Goal: Task Accomplishment & Management: Complete application form

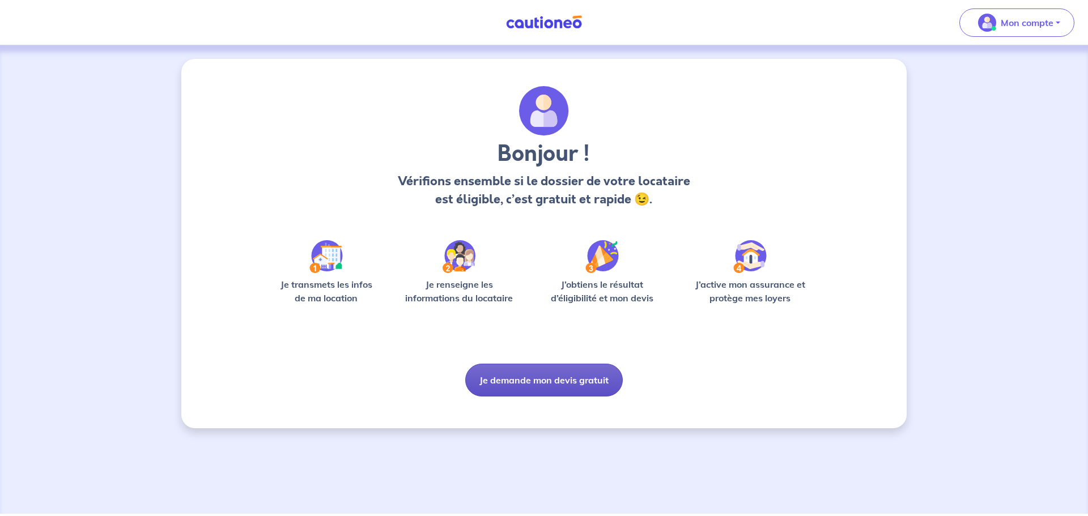
click at [548, 386] on button "Je demande mon devis gratuit" at bounding box center [544, 380] width 158 height 33
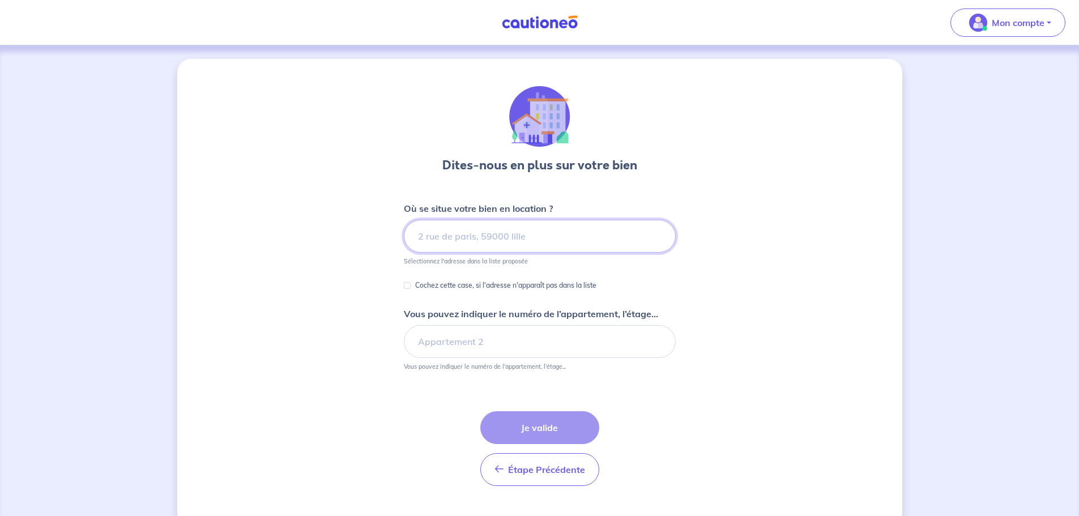
click at [459, 245] on input at bounding box center [540, 236] width 272 height 33
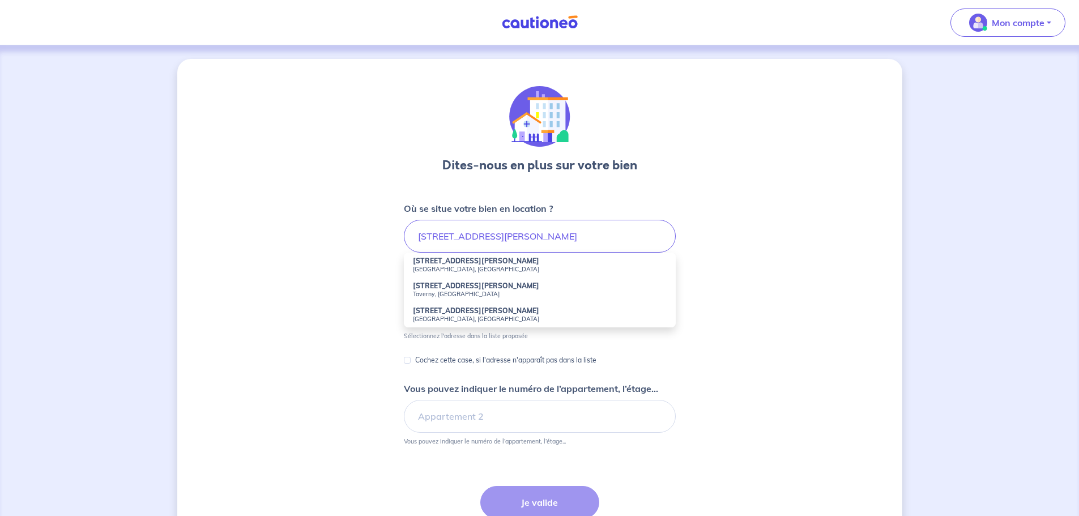
click at [485, 260] on strong "[STREET_ADDRESS][PERSON_NAME]" at bounding box center [476, 261] width 126 height 8
type input "[STREET_ADDRESS][PERSON_NAME]"
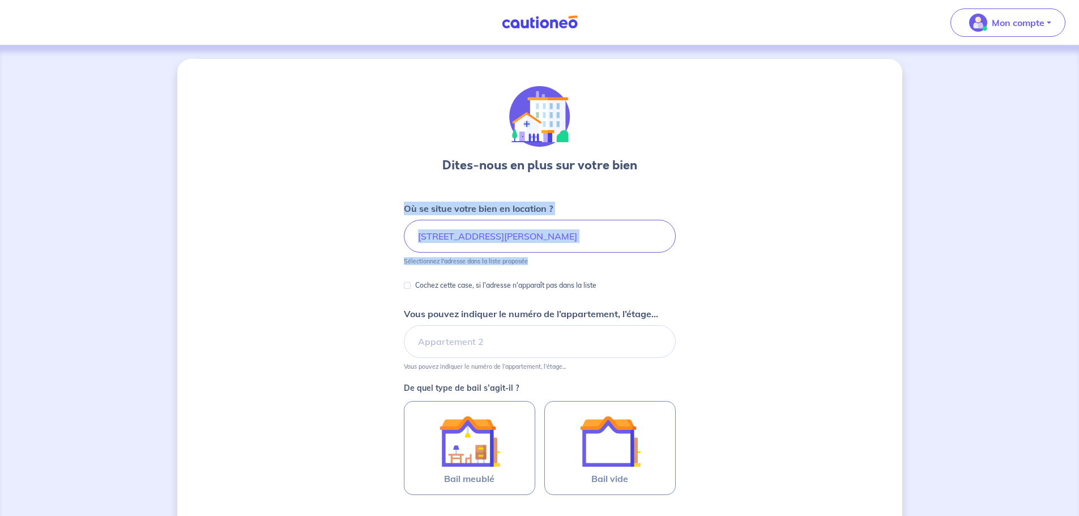
drag, startPoint x: 405, startPoint y: 209, endPoint x: 748, endPoint y: 265, distance: 347.8
click at [748, 265] on div "Dites-nous en plus sur votre bien Où se situe votre bien en location ? [STREET_…" at bounding box center [539, 356] width 725 height 594
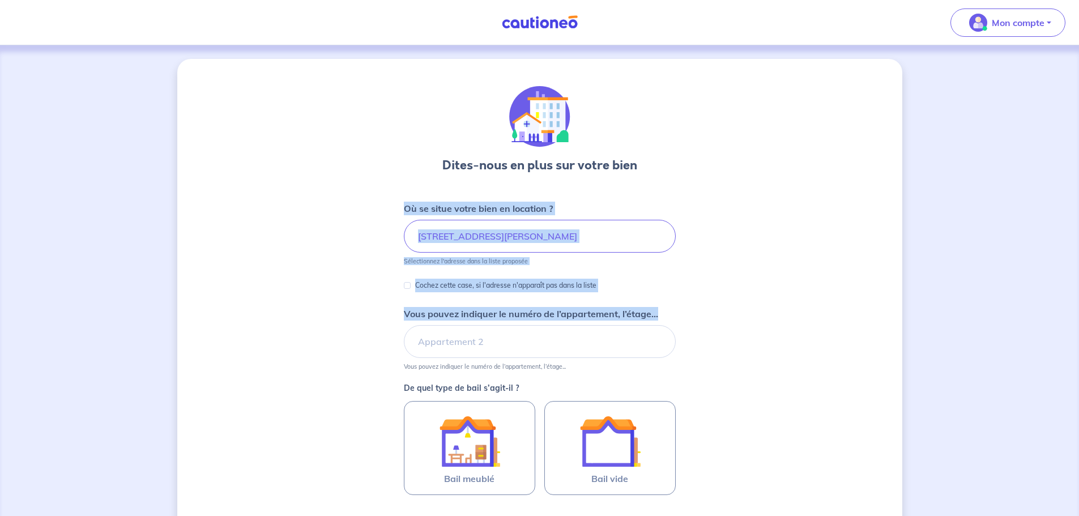
drag, startPoint x: 402, startPoint y: 204, endPoint x: 746, endPoint y: 334, distance: 367.6
click at [746, 334] on div "Dites-nous en plus sur votre bien Où se situe votre bien en location ? [STREET_…" at bounding box center [539, 356] width 725 height 594
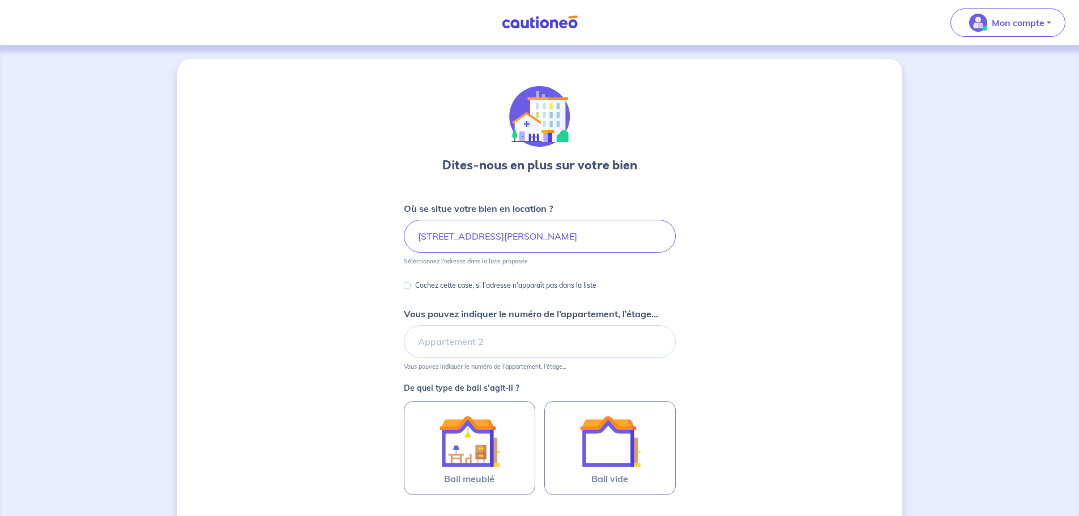
click at [579, 363] on small "Vous pouvez indiquer le numéro de l’appartement, l’étage..." at bounding box center [540, 364] width 272 height 12
click at [474, 347] on input "Vous pouvez indiquer le numéro de l’appartement, l’étage..." at bounding box center [540, 341] width 272 height 33
type input "725"
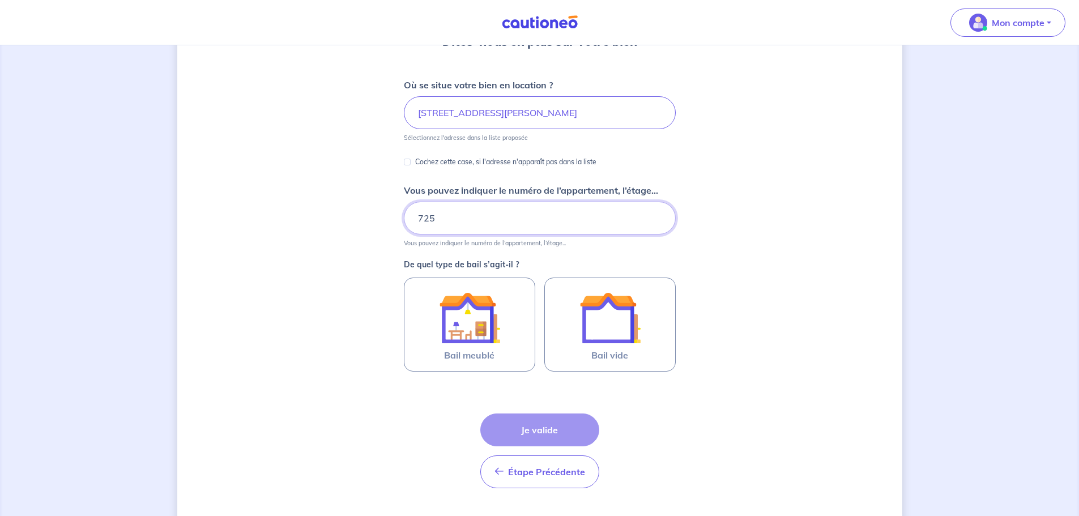
scroll to position [124, 0]
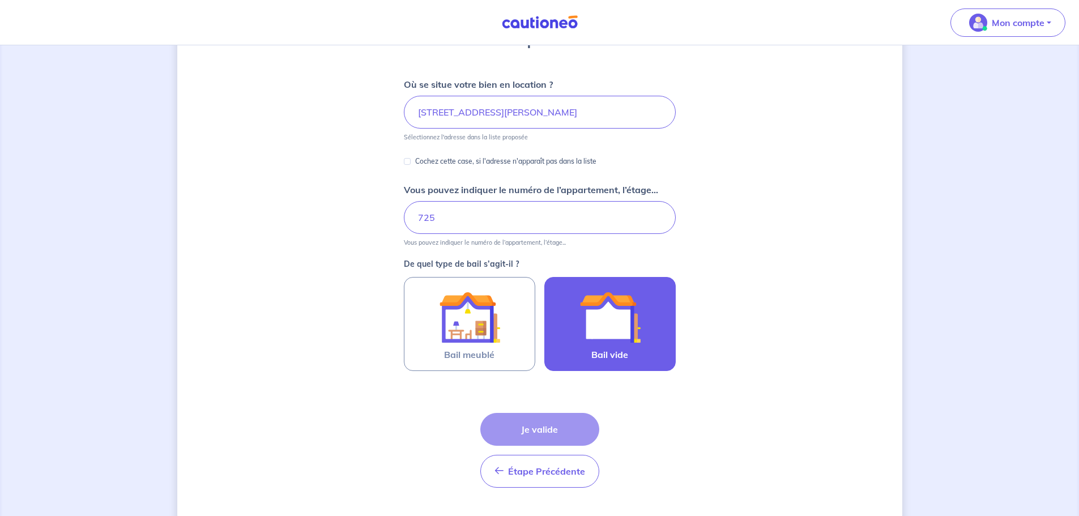
click at [581, 340] on img at bounding box center [610, 317] width 61 height 61
click at [0, 0] on input "Bail vide" at bounding box center [0, 0] width 0 height 0
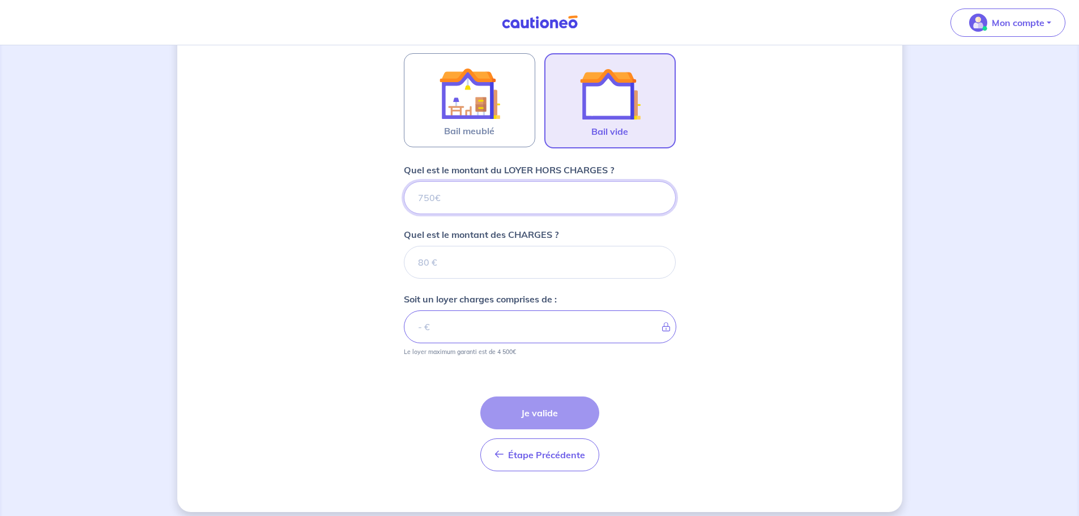
scroll to position [357, 0]
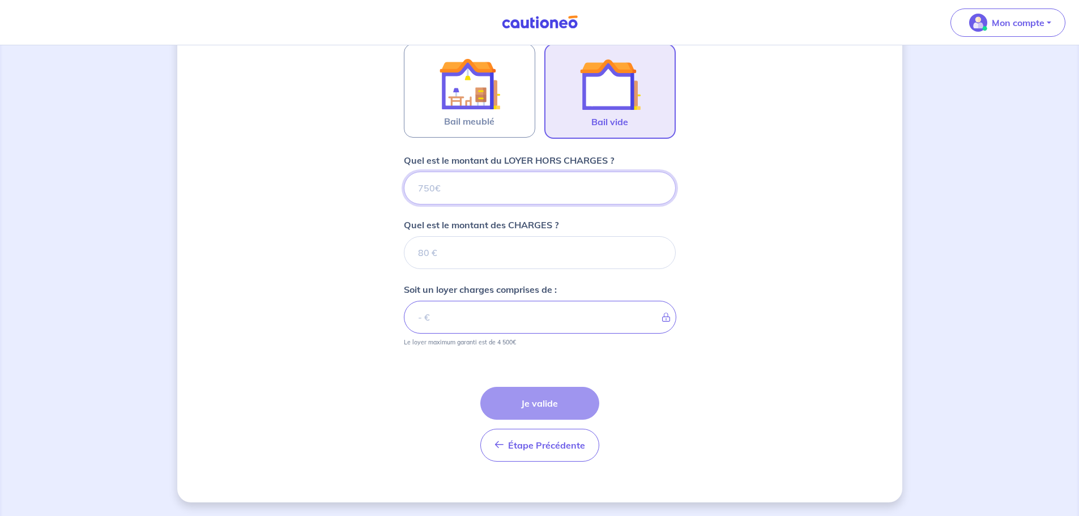
click at [533, 193] on input "Quel est le montant du LOYER HORS CHARGES ?" at bounding box center [540, 188] width 272 height 33
type input "1"
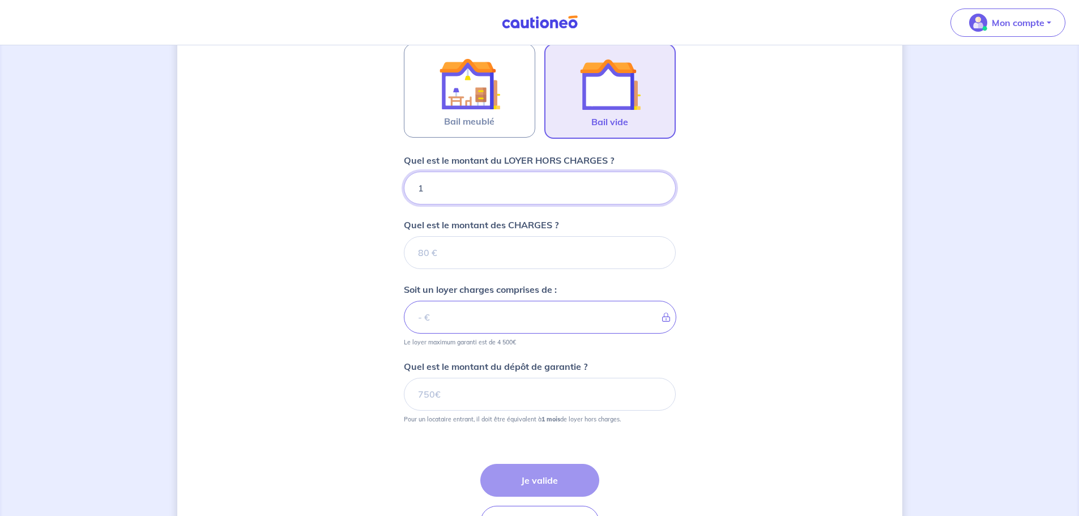
type input "15"
type input "1522"
type input "2"
type input "1524"
type input "278"
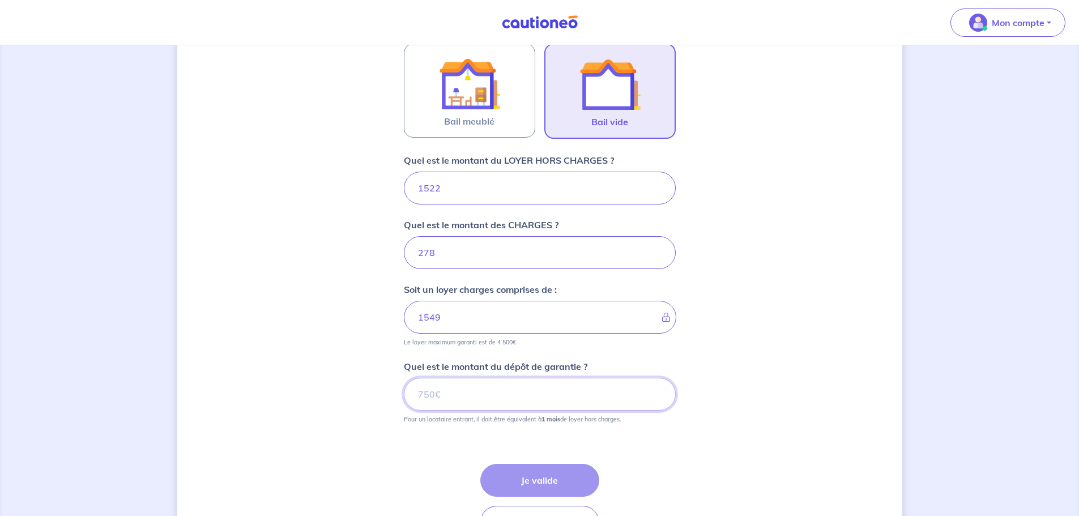
type input "1800"
type input "1522"
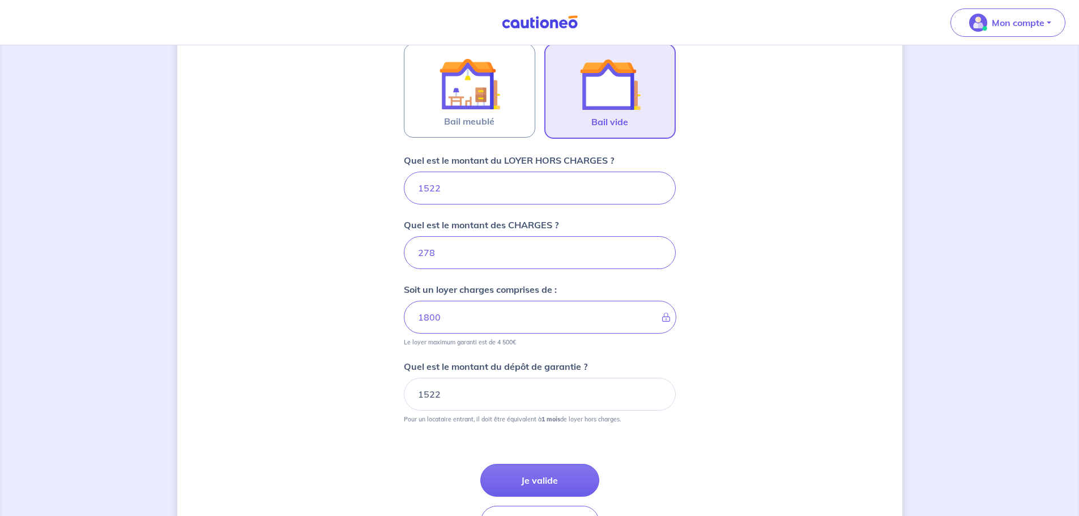
scroll to position [435, 0]
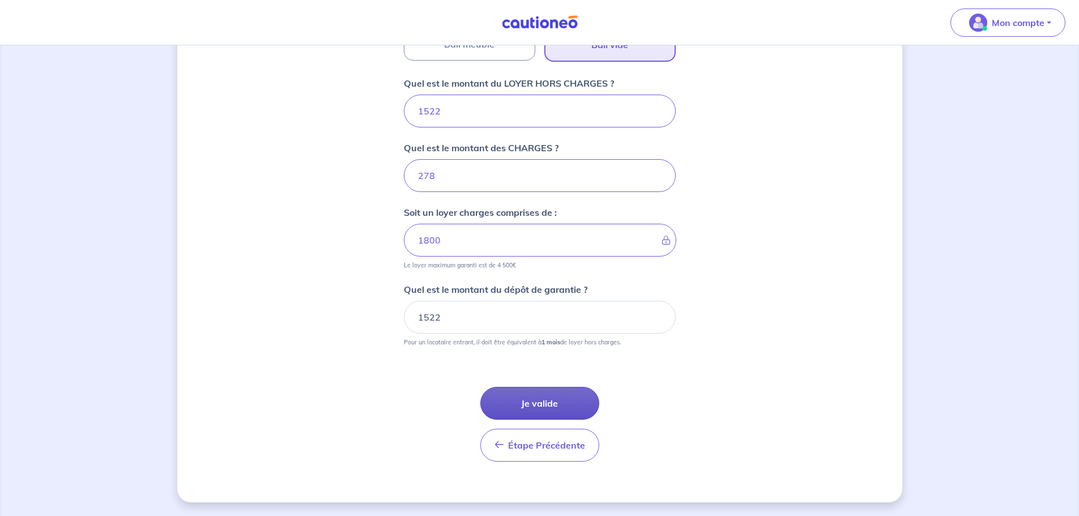
click at [542, 401] on button "Je valide" at bounding box center [539, 403] width 119 height 33
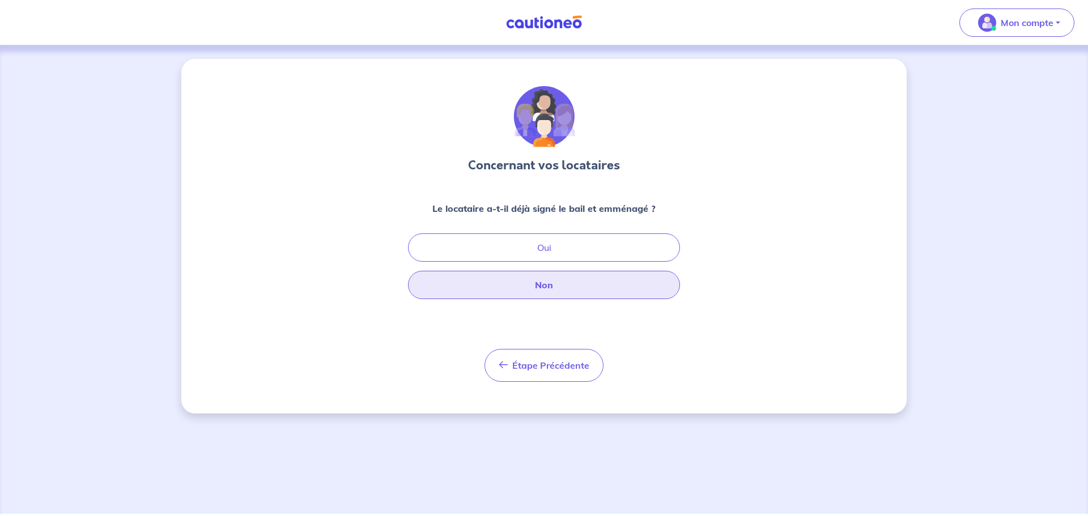
click at [557, 281] on button "Non" at bounding box center [544, 285] width 272 height 28
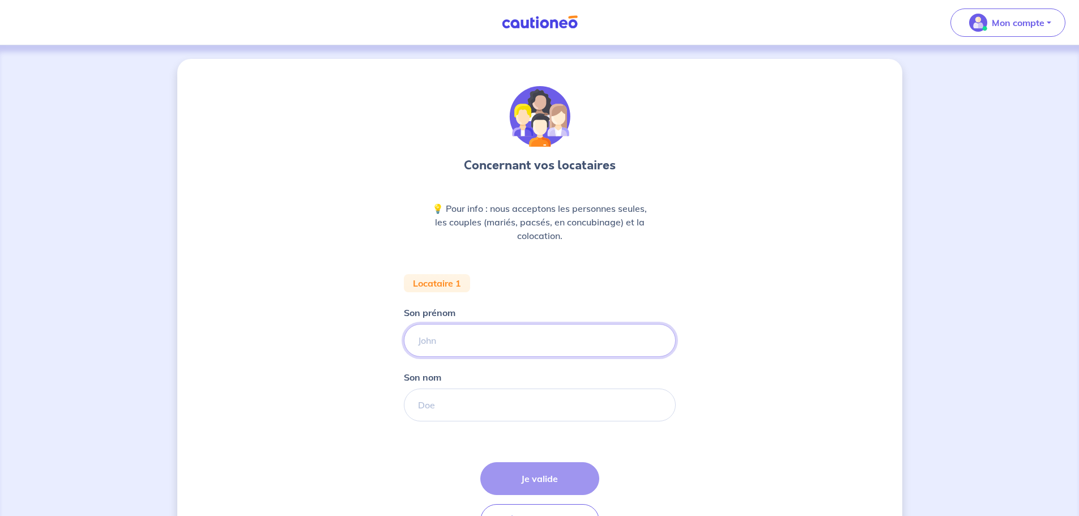
click at [464, 341] on input "Son prénom" at bounding box center [540, 340] width 272 height 33
type input "Kouame"
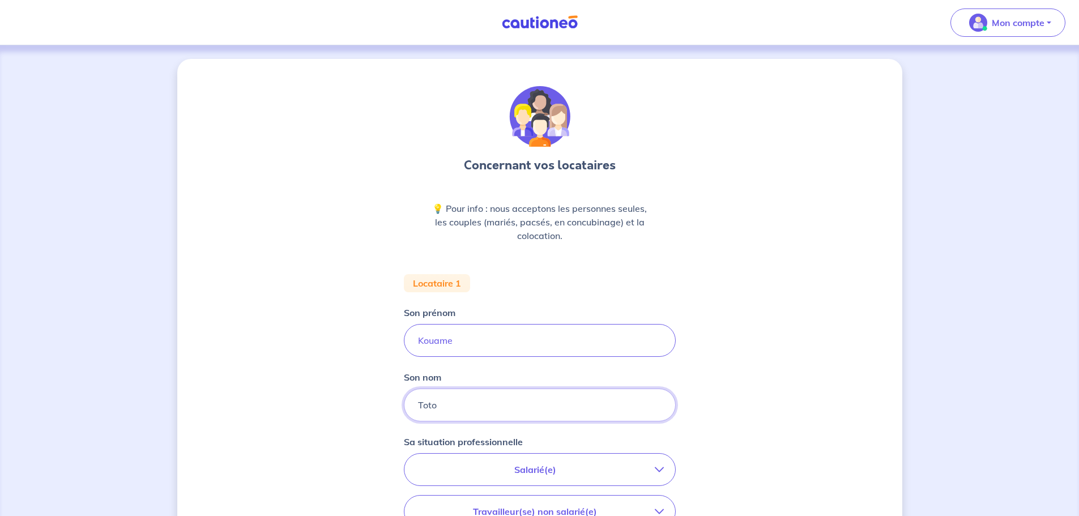
type input "Toto"
click at [440, 349] on input "Kouame" at bounding box center [540, 340] width 272 height 33
click at [433, 398] on input "Toto" at bounding box center [540, 405] width 272 height 33
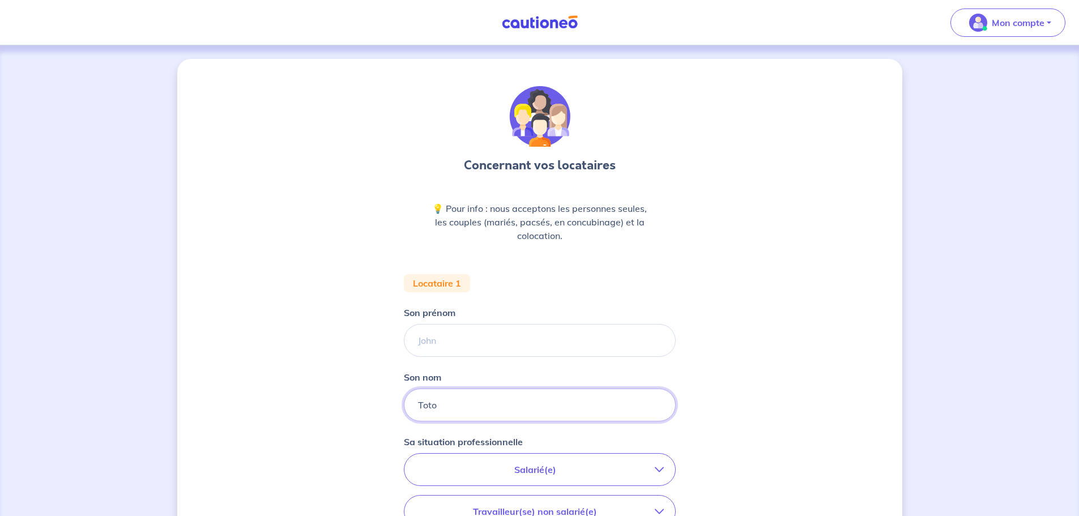
click at [433, 398] on input "Toto" at bounding box center [540, 405] width 272 height 33
paste input "Kouame"
type input "Kouame"
click at [451, 343] on input "Son prénom" at bounding box center [540, 340] width 272 height 33
type input "Toto [PERSON_NAME]"
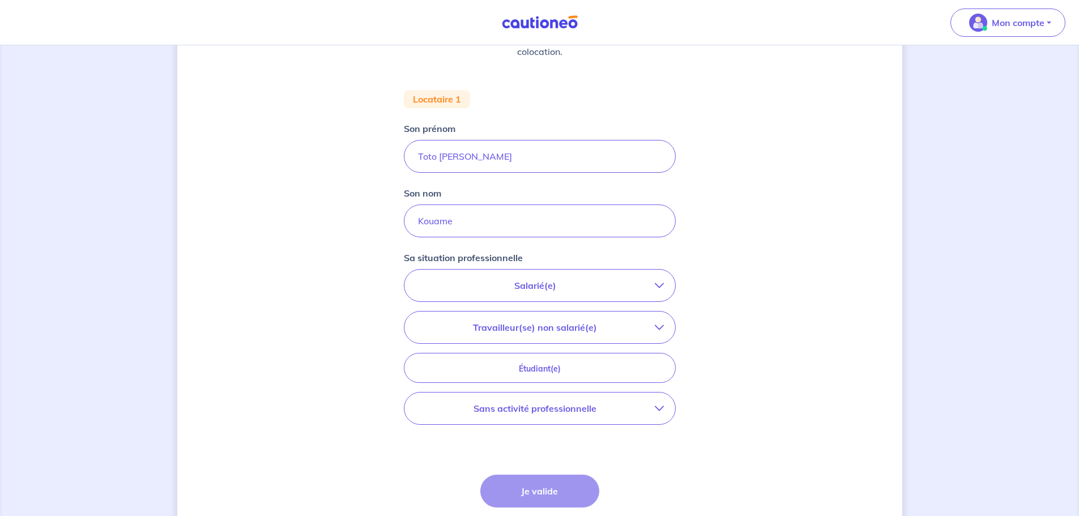
scroll to position [201, 0]
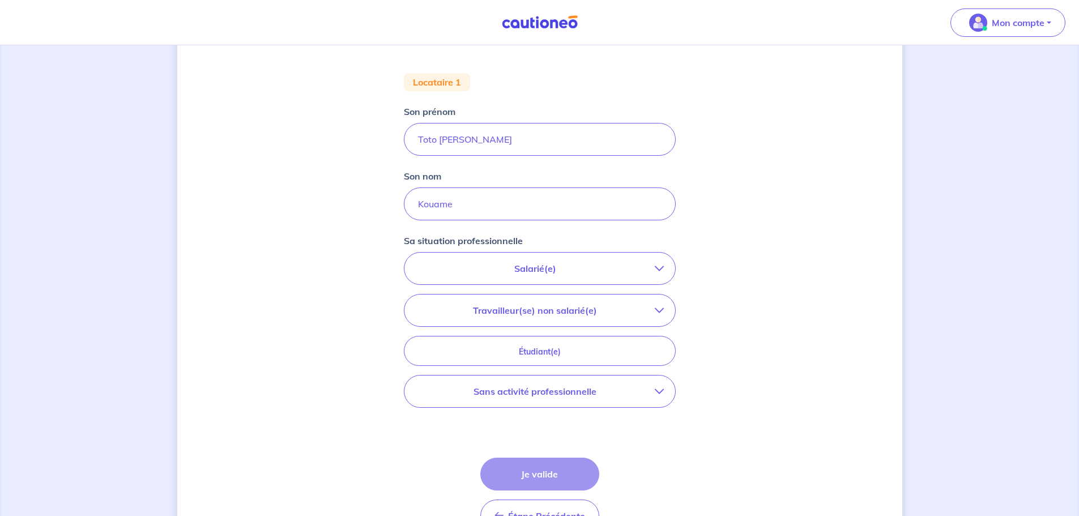
click at [608, 256] on button "Salarié(e)" at bounding box center [540, 269] width 271 height 32
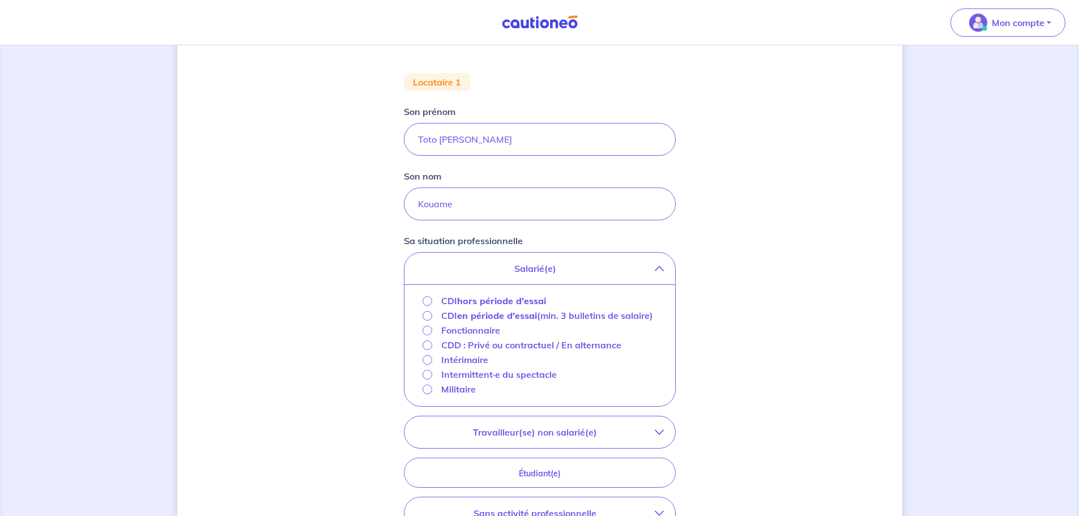
click at [437, 304] on div "CDI hors période d'essai" at bounding box center [485, 301] width 124 height 14
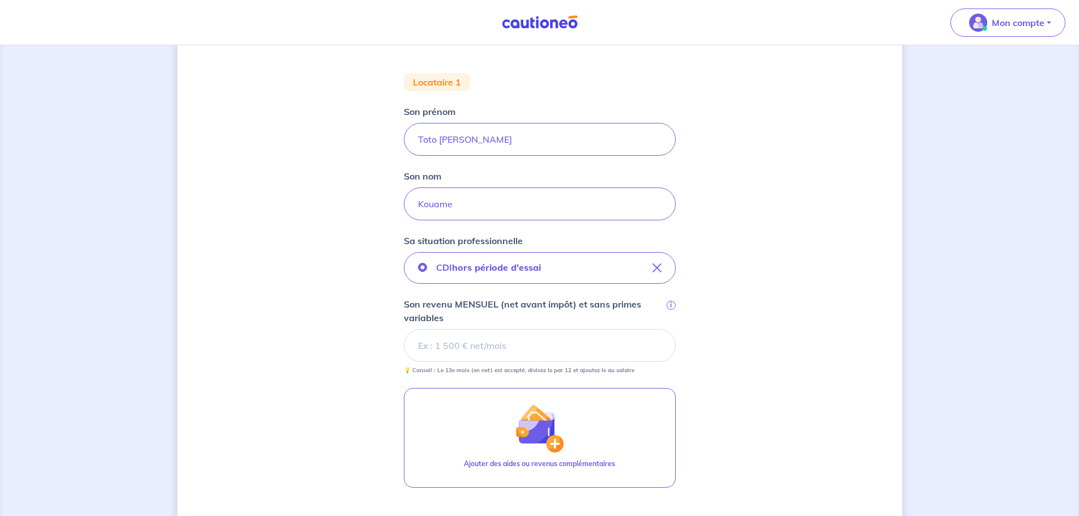
click at [548, 352] on input "Son revenu MENSUEL (net avant impôt) et sans primes variables i" at bounding box center [540, 345] width 272 height 33
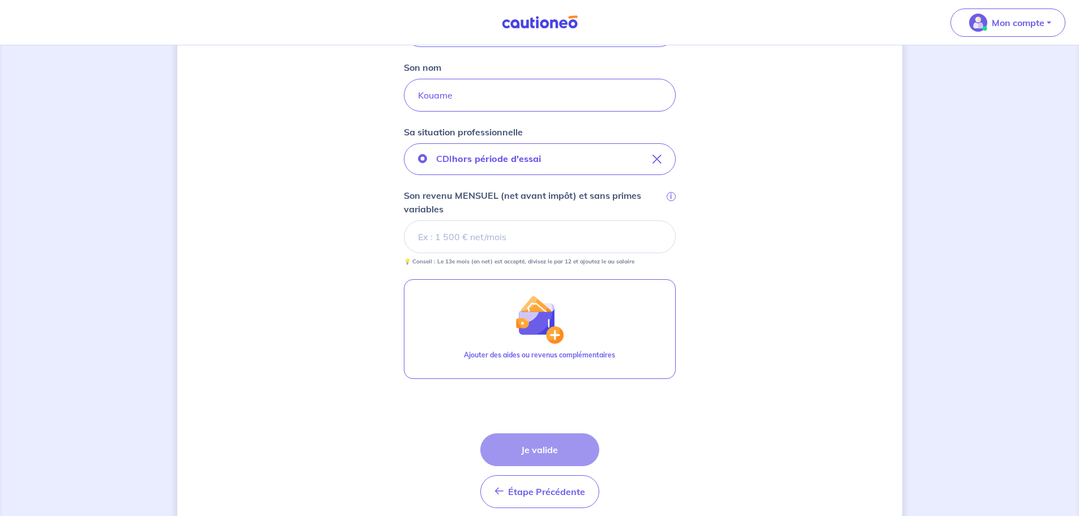
scroll to position [310, 0]
click at [537, 244] on input "Son revenu MENSUEL (net avant impôt) et sans primes variables i" at bounding box center [540, 236] width 272 height 33
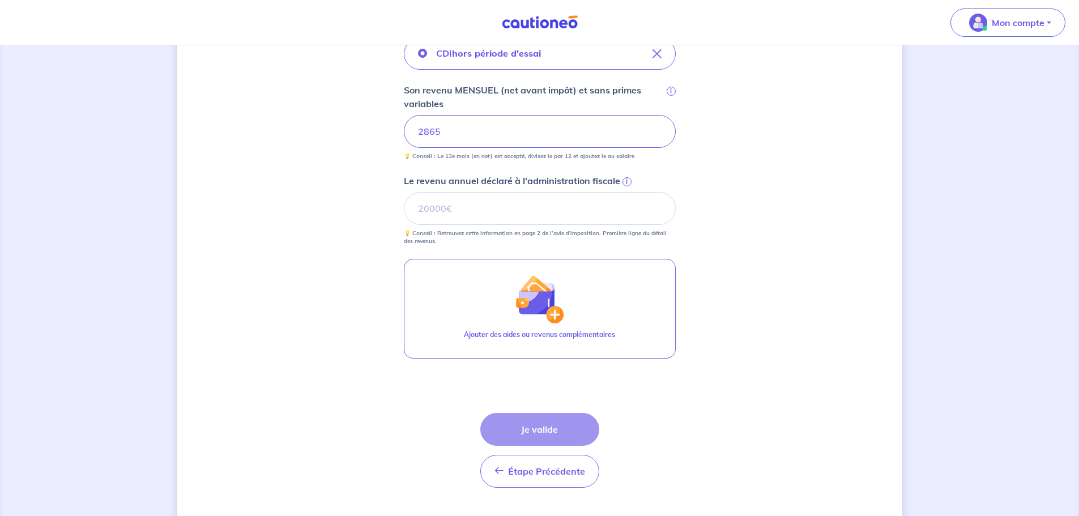
scroll to position [416, 0]
click at [530, 208] on input "Le revenu annuel déclaré à l'administration fiscale i" at bounding box center [540, 207] width 272 height 33
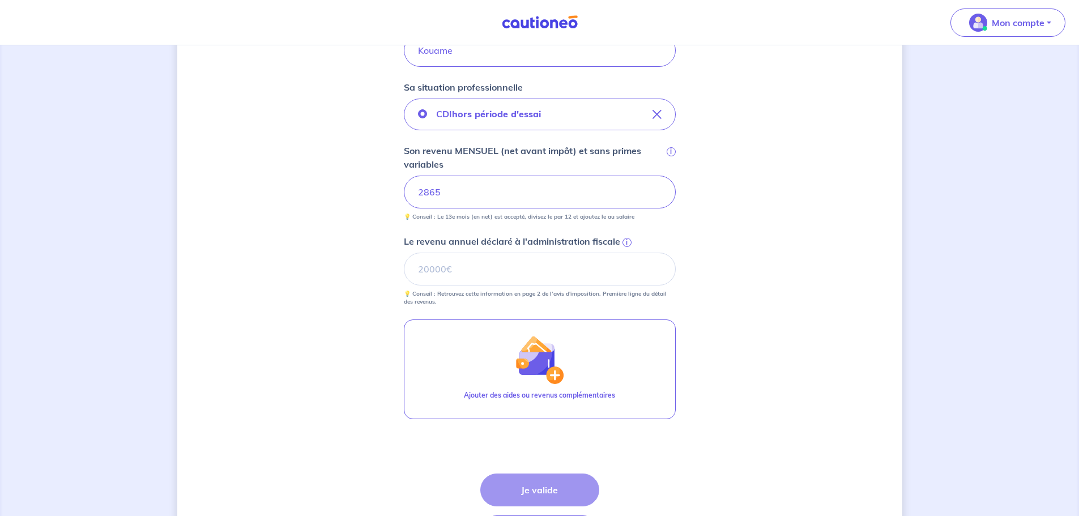
click at [623, 242] on span "i" at bounding box center [627, 242] width 9 height 9
click at [622, 253] on input "Le revenu annuel déclaré à l'administration fiscale i" at bounding box center [540, 269] width 272 height 33
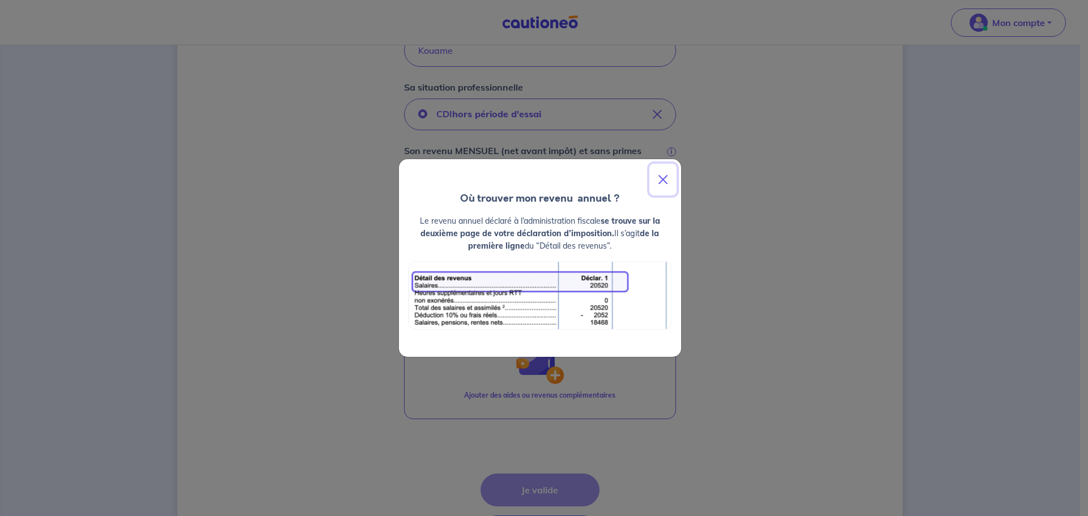
click at [669, 176] on button "Close" at bounding box center [662, 180] width 27 height 32
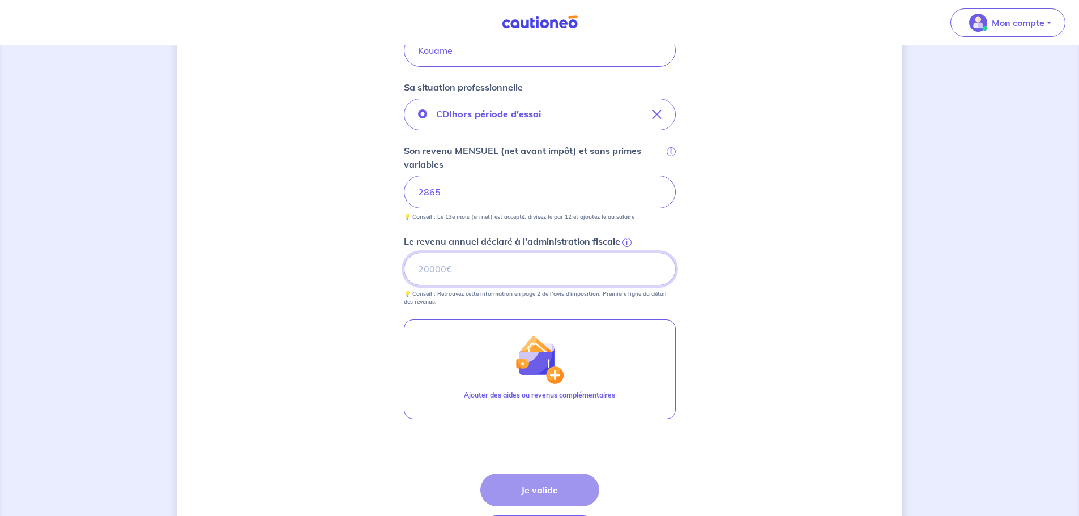
click at [574, 279] on input "Le revenu annuel déclaré à l'administration fiscale i" at bounding box center [540, 269] width 272 height 33
click at [627, 241] on span "i" at bounding box center [627, 242] width 9 height 9
click at [627, 253] on input "Le revenu annuel déclaré à l'administration fiscale i" at bounding box center [540, 269] width 272 height 33
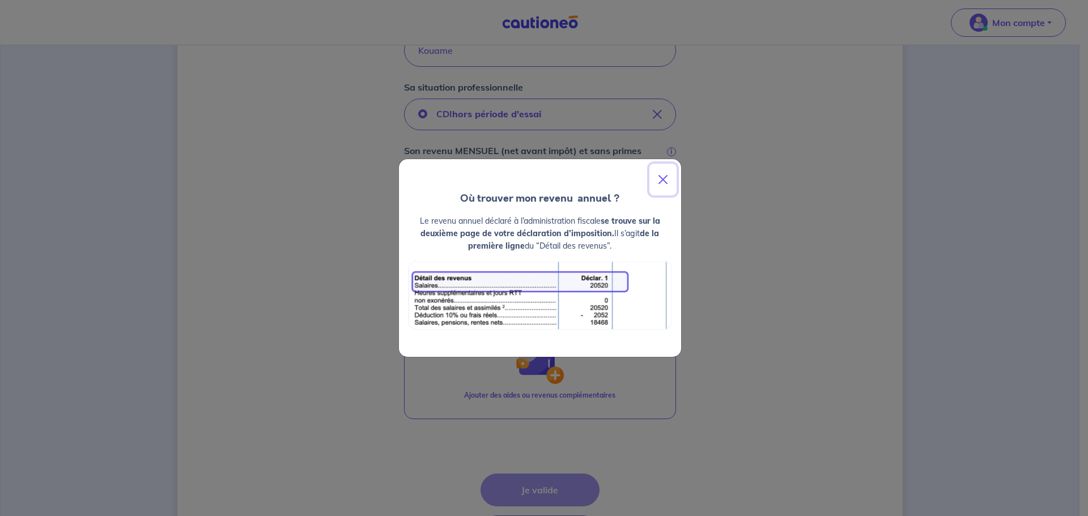
click at [670, 175] on button "Close" at bounding box center [662, 180] width 27 height 32
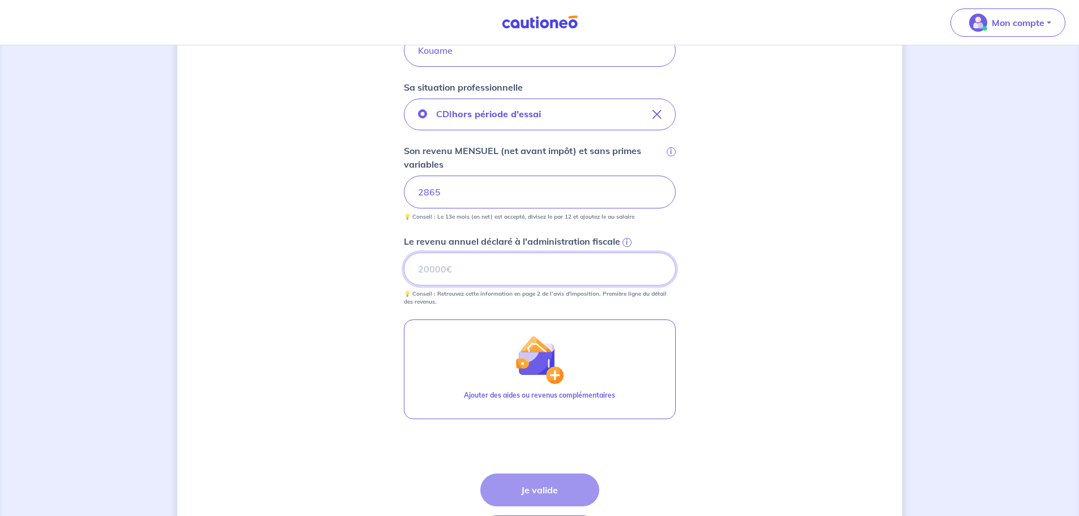
click at [565, 270] on input "Le revenu annuel déclaré à l'administration fiscale i" at bounding box center [540, 269] width 272 height 33
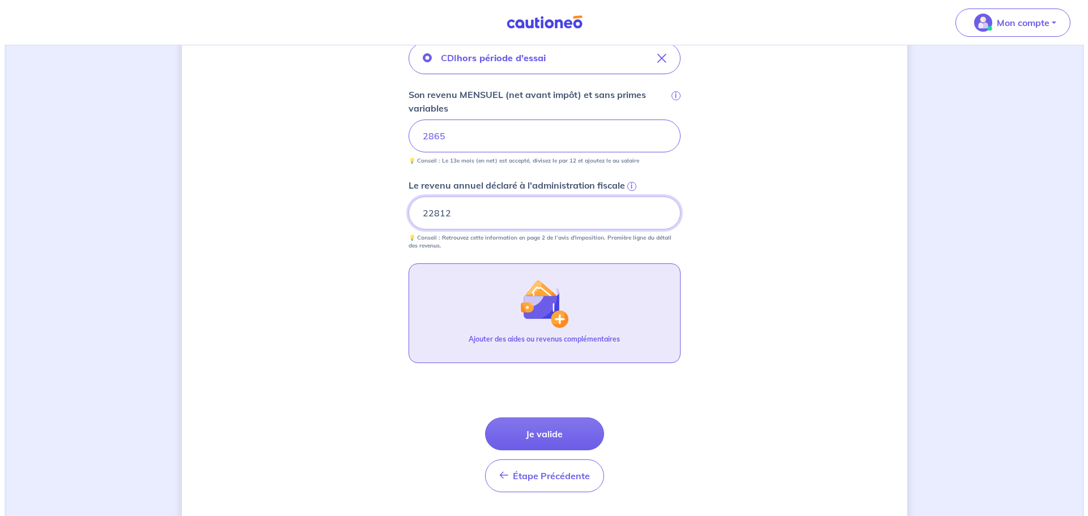
scroll to position [441, 0]
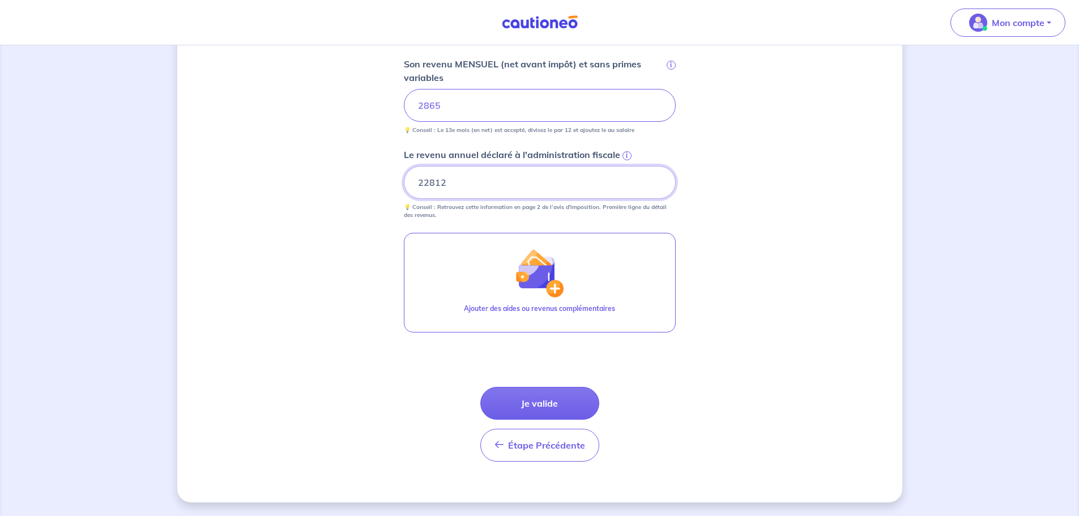
type input "22812"
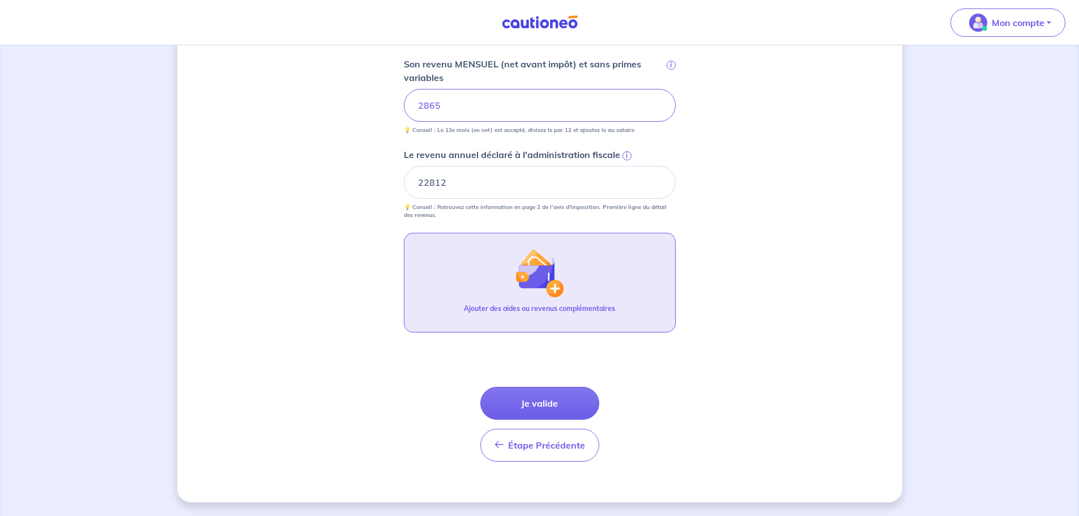
click at [582, 280] on button "Ajouter des aides ou revenus complémentaires" at bounding box center [540, 283] width 272 height 100
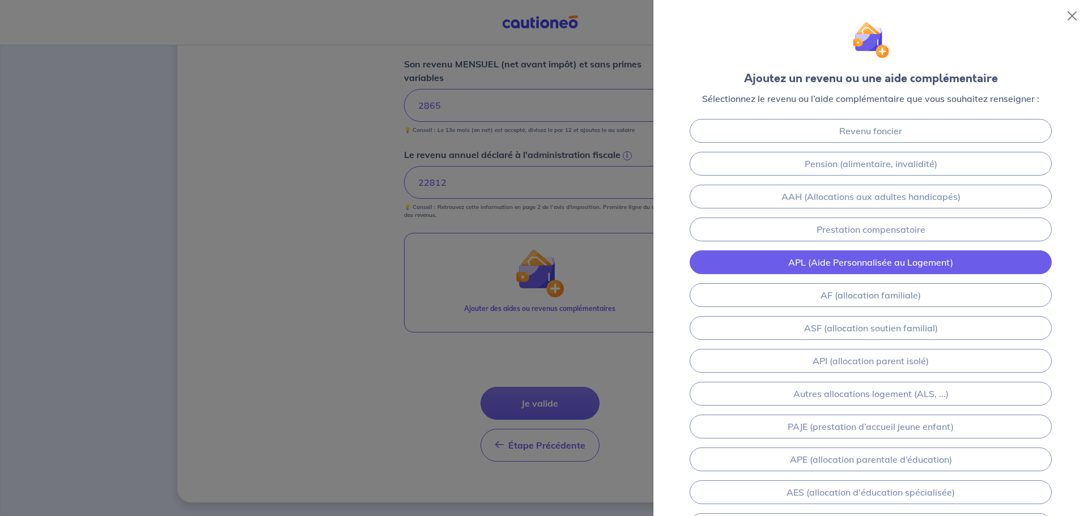
click at [902, 270] on link "APL (Aide Personnalisée au Logement)" at bounding box center [870, 262] width 362 height 24
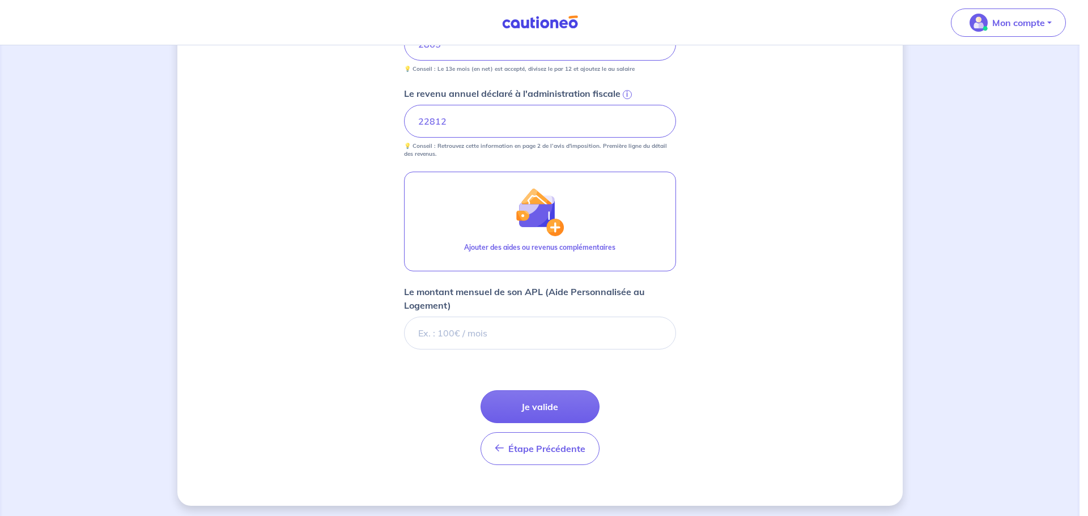
scroll to position [506, 0]
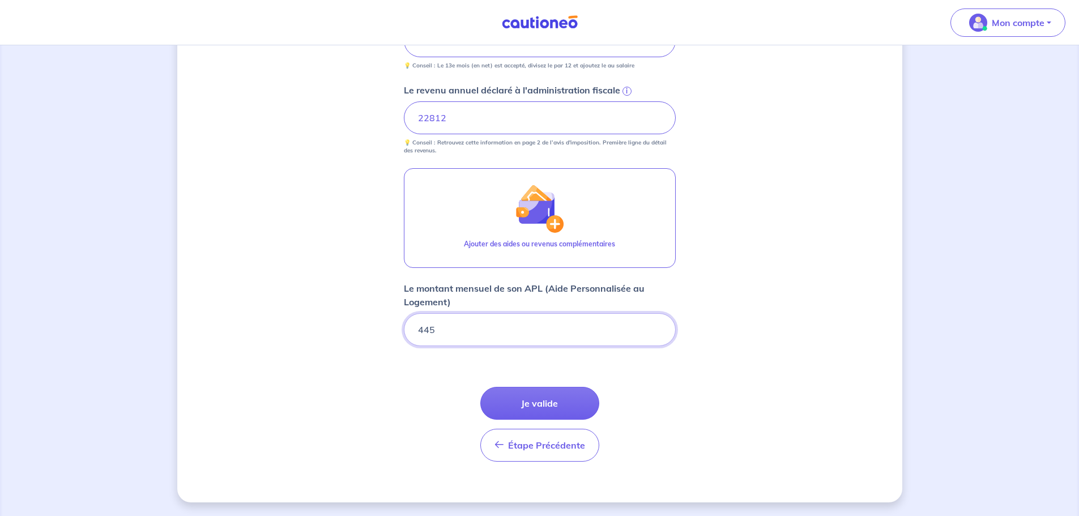
type input "445"
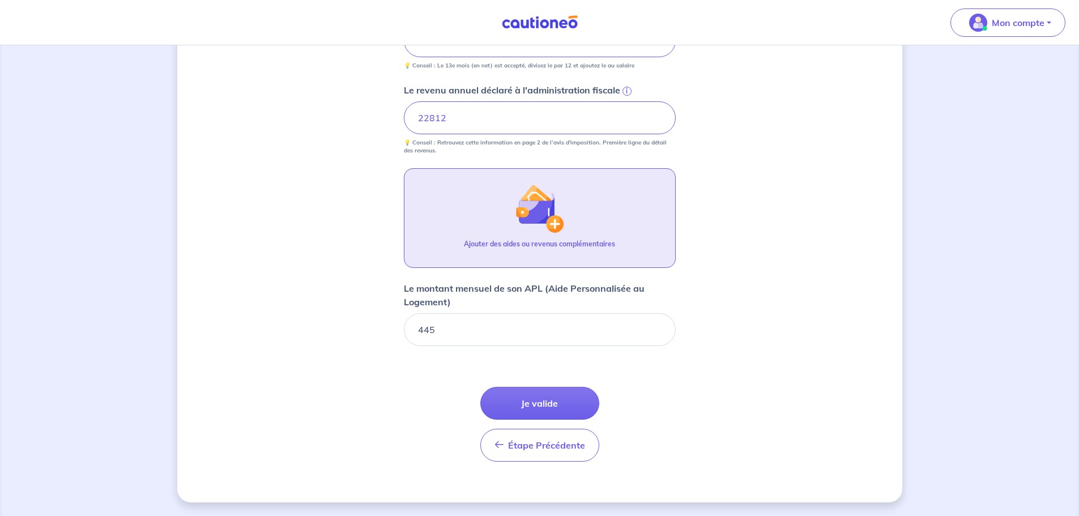
click at [561, 245] on p "Ajouter des aides ou revenus complémentaires" at bounding box center [539, 244] width 151 height 10
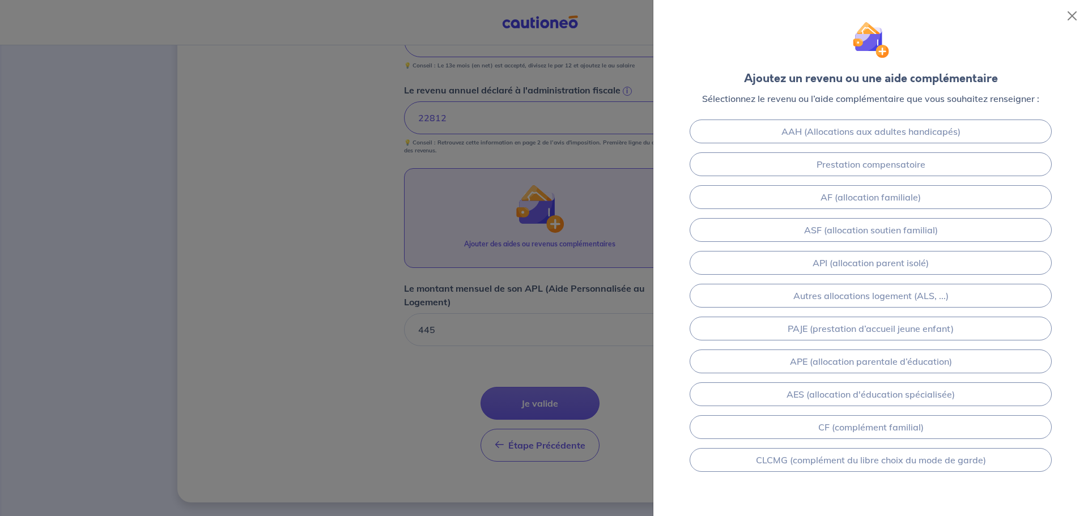
scroll to position [66, 0]
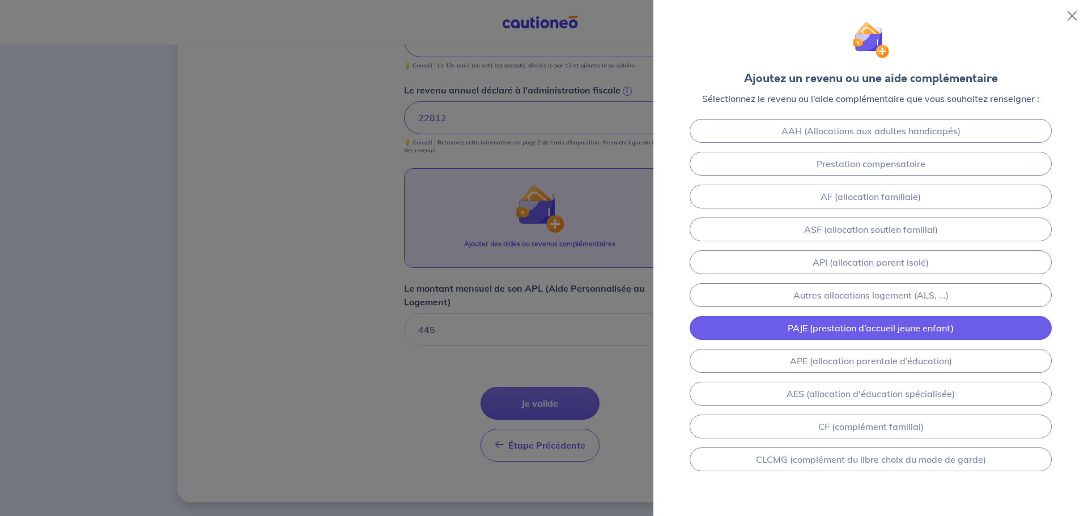
click at [900, 326] on link "PAJE (prestation d’accueil jeune enfant)" at bounding box center [870, 328] width 362 height 24
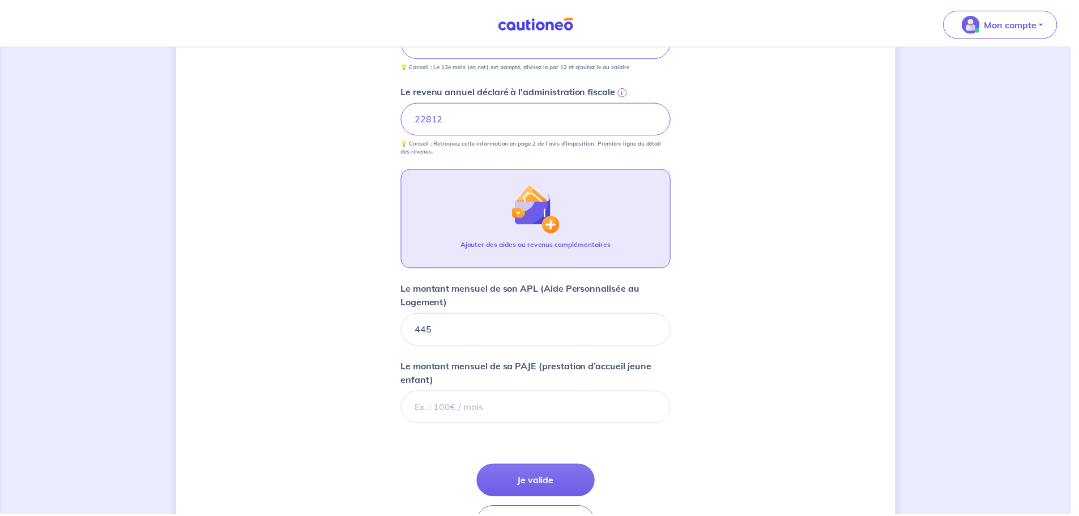
scroll to position [584, 0]
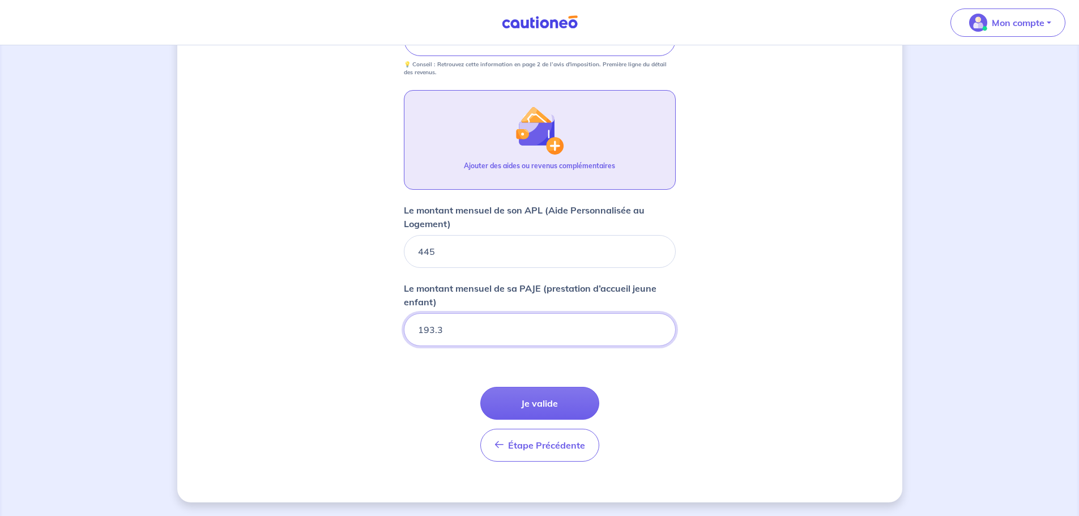
type input "193.3"
click at [520, 414] on button "Je valide" at bounding box center [539, 403] width 119 height 33
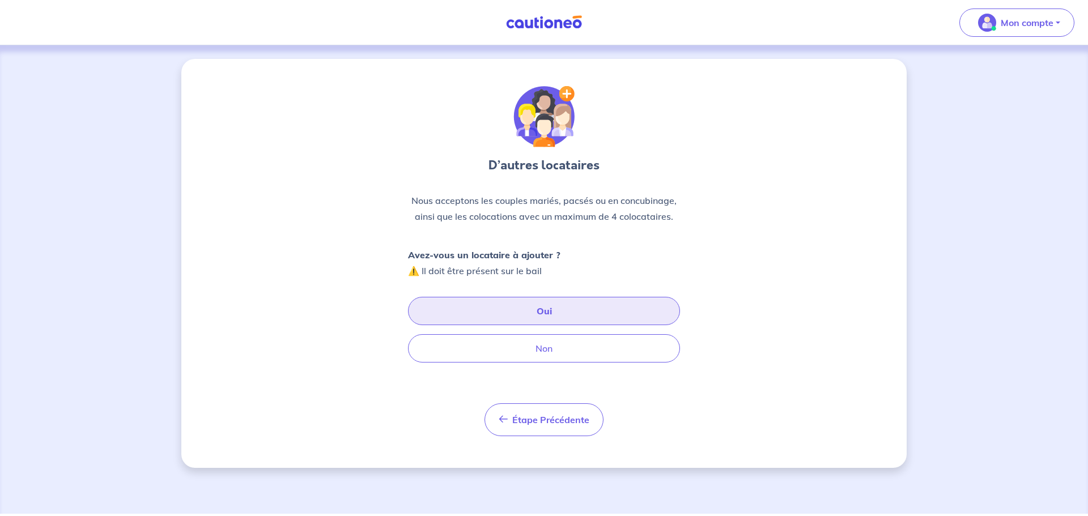
click at [615, 313] on button "Oui" at bounding box center [544, 311] width 272 height 28
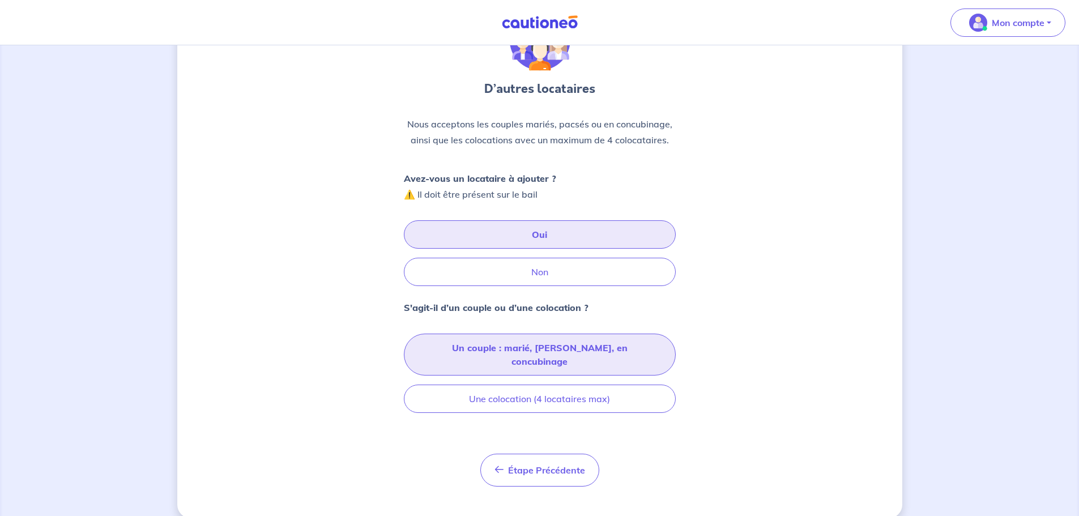
scroll to position [79, 0]
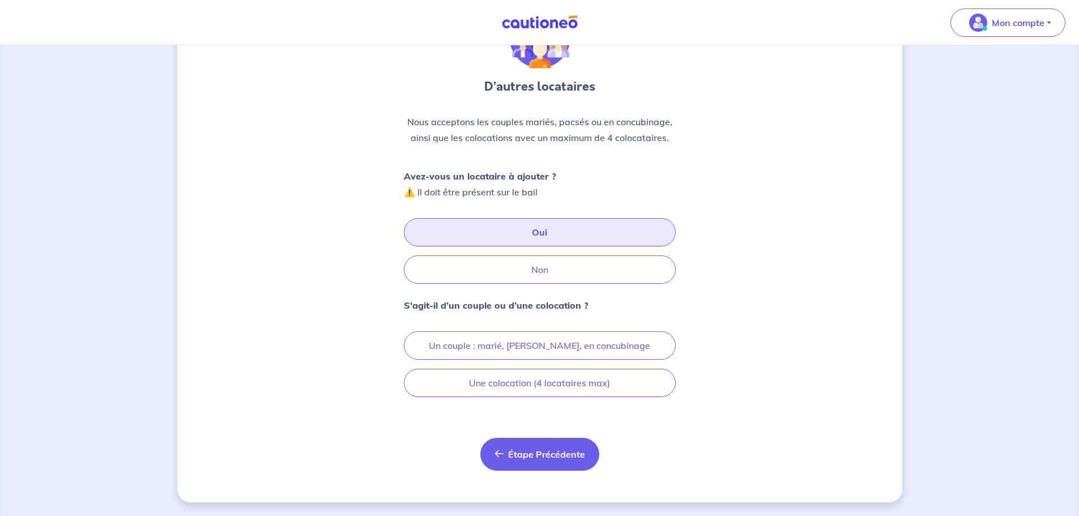
click at [520, 453] on span "Étape Précédente" at bounding box center [546, 454] width 77 height 11
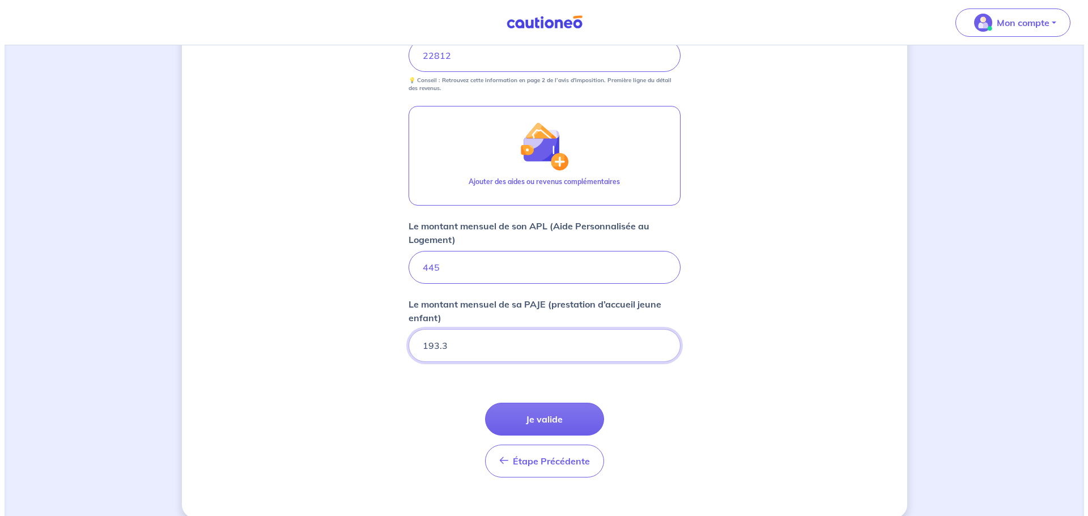
scroll to position [584, 0]
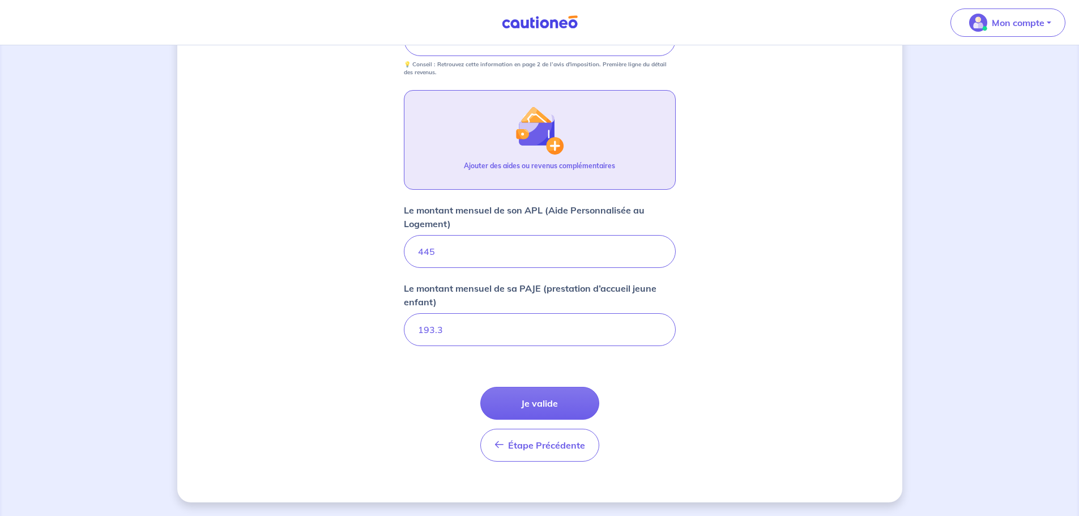
click at [548, 144] on img "button" at bounding box center [539, 130] width 49 height 49
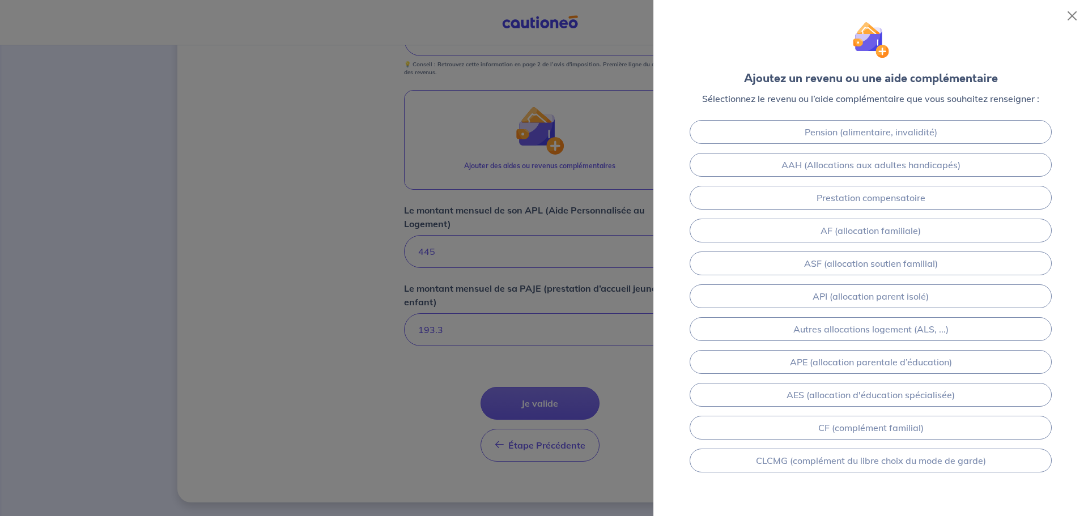
scroll to position [0, 0]
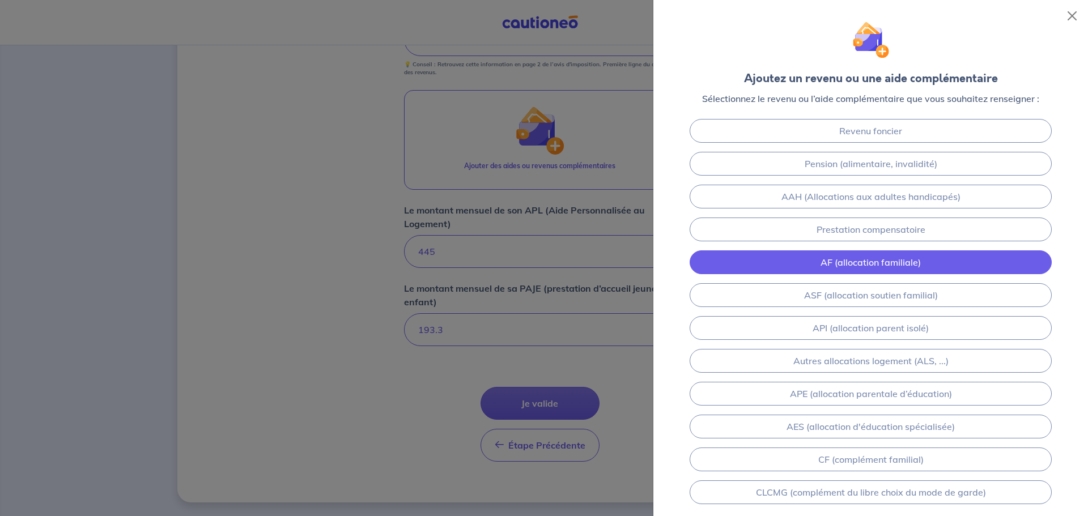
click at [906, 259] on link "AF (allocation familiale)" at bounding box center [870, 262] width 362 height 24
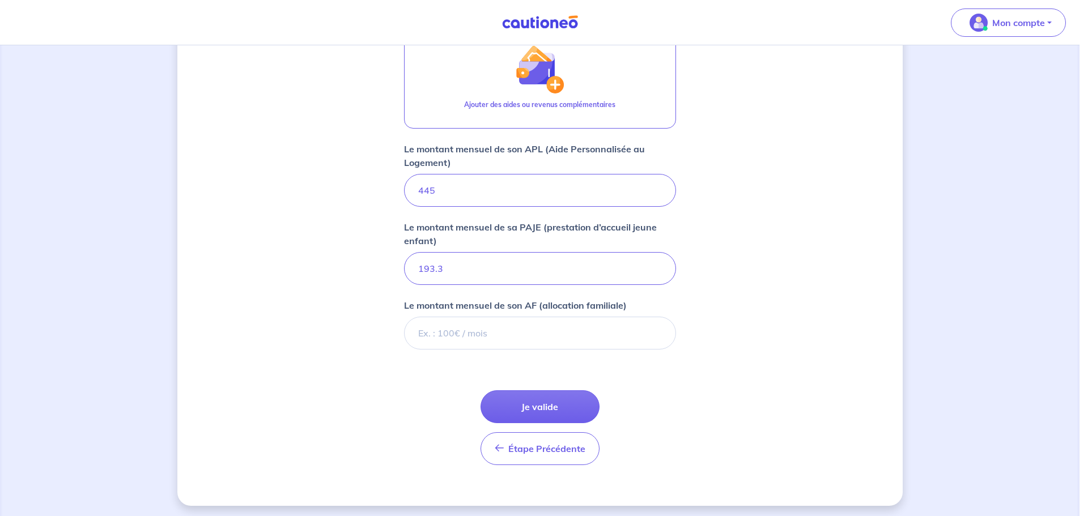
scroll to position [649, 0]
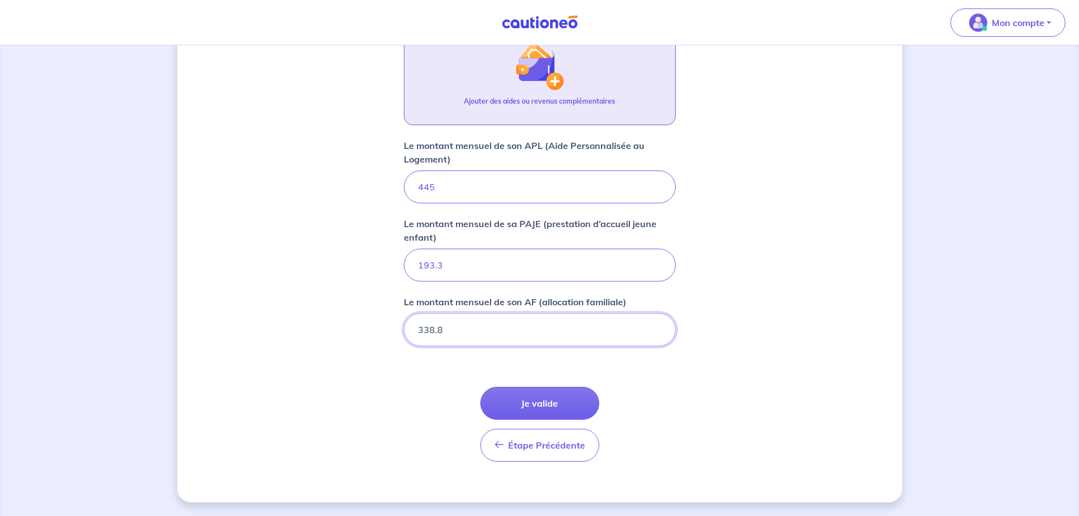
type input "338.8"
click at [578, 103] on p "Ajouter des aides ou revenus complémentaires" at bounding box center [539, 101] width 151 height 10
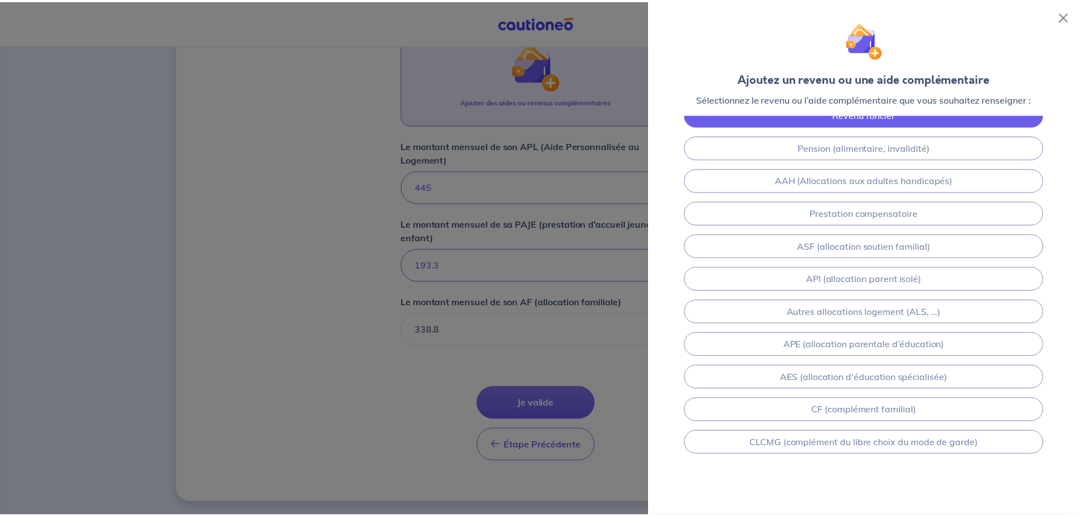
scroll to position [0, 0]
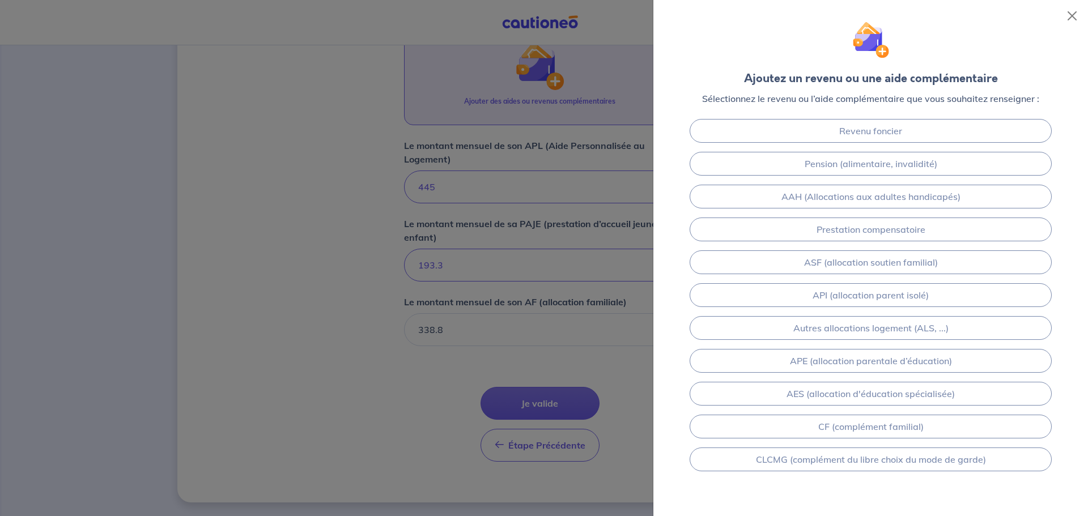
click at [527, 385] on div at bounding box center [544, 258] width 1088 height 516
drag, startPoint x: 544, startPoint y: 402, endPoint x: 550, endPoint y: 385, distance: 17.4
click at [544, 400] on div at bounding box center [544, 258] width 1088 height 516
click at [1073, 14] on button "Close" at bounding box center [1072, 16] width 18 height 18
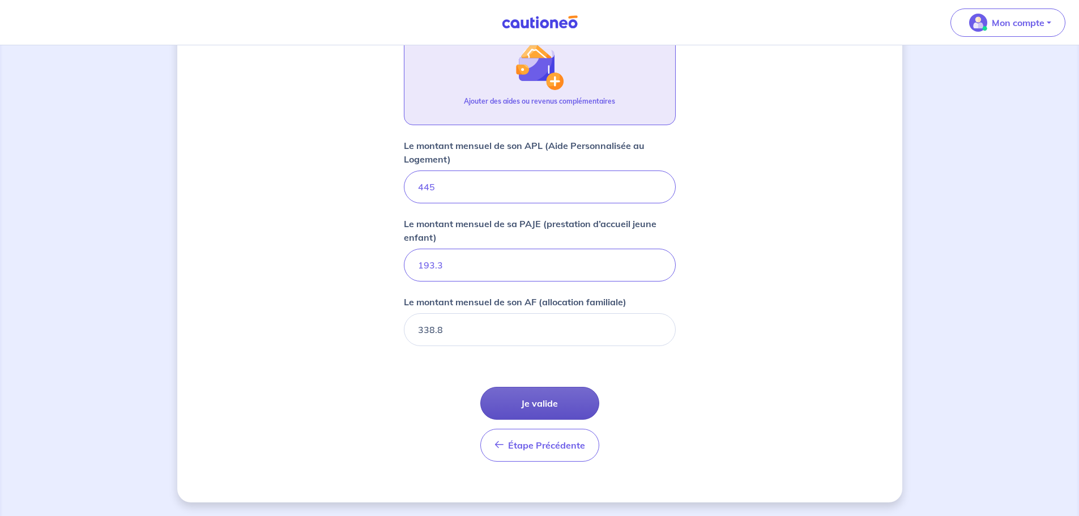
click at [544, 401] on button "Je valide" at bounding box center [539, 403] width 119 height 33
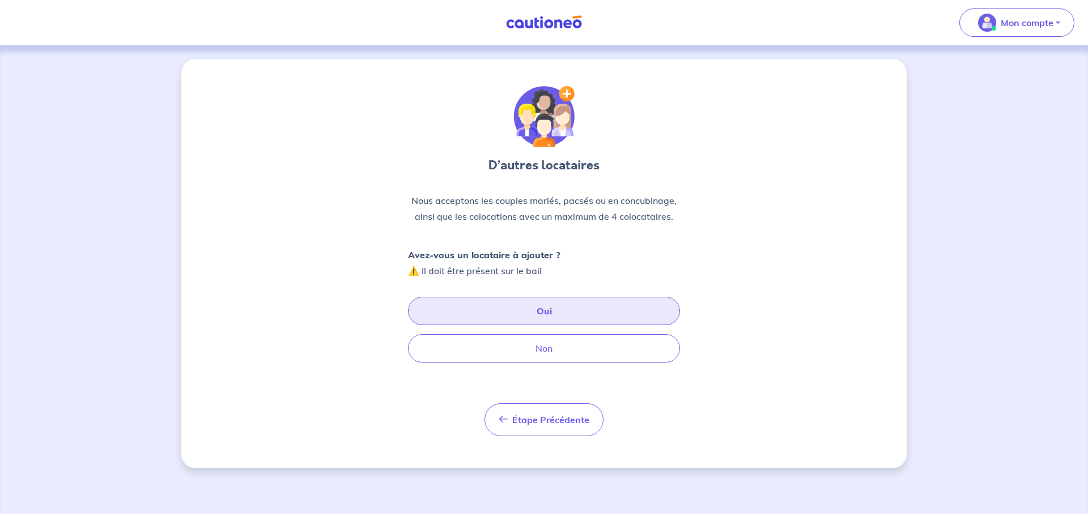
click at [565, 314] on button "Oui" at bounding box center [544, 311] width 272 height 28
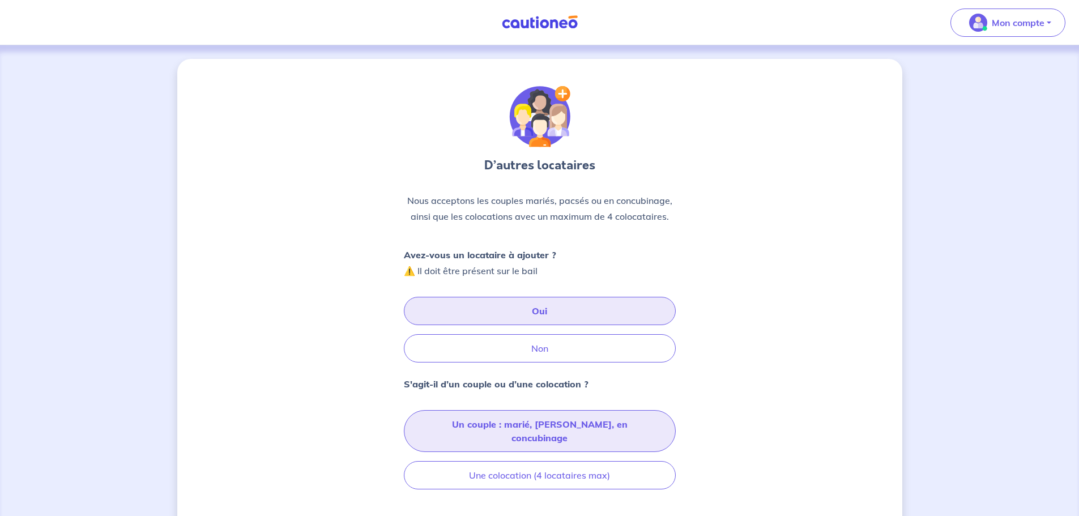
click at [523, 426] on button "Un couple : marié, [PERSON_NAME], en concubinage" at bounding box center [540, 431] width 272 height 42
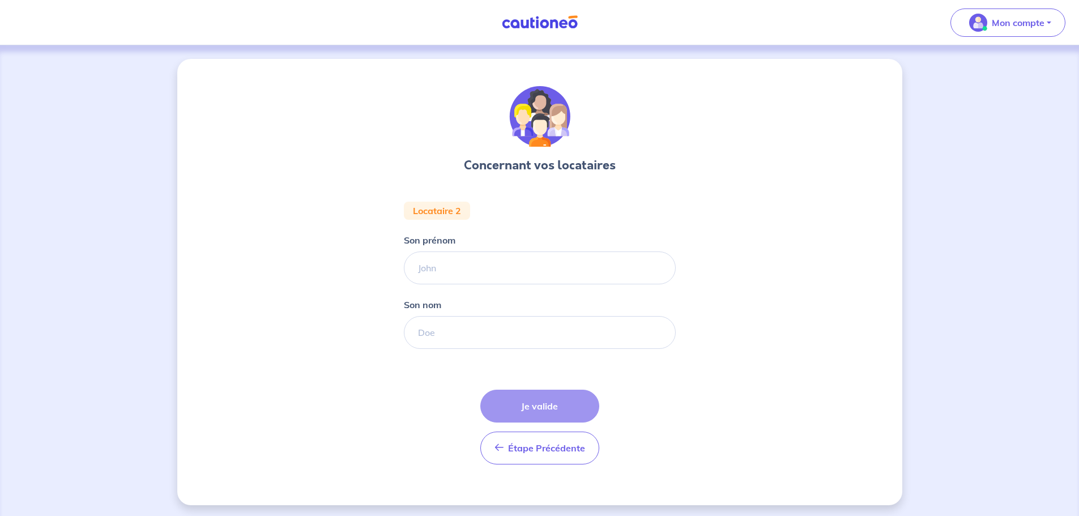
scroll to position [3, 0]
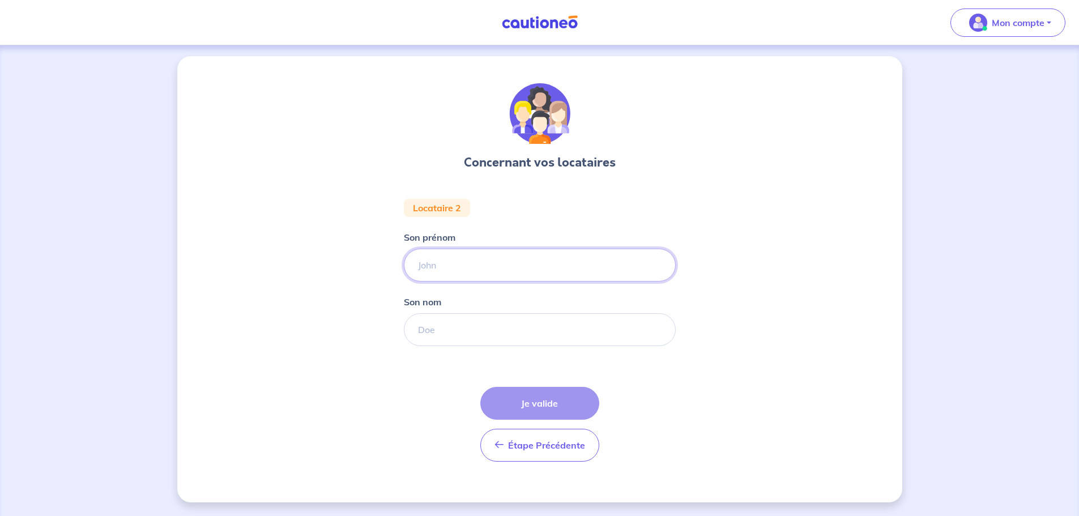
click at [522, 256] on input "Son prénom" at bounding box center [540, 265] width 272 height 33
type input "[PERSON_NAME]"
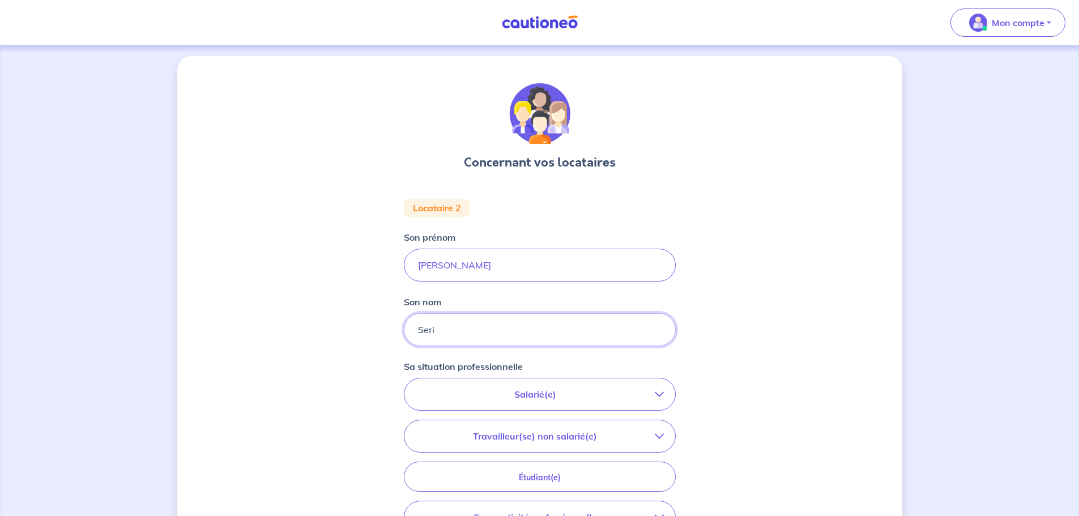
type input "Seri"
click at [582, 394] on p "Salarié(e)" at bounding box center [535, 395] width 239 height 14
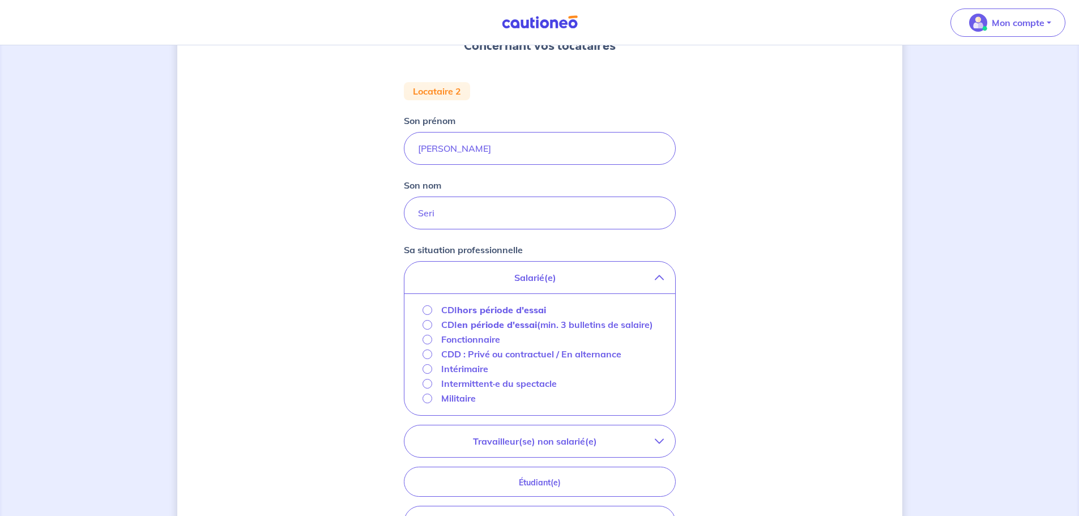
click at [487, 312] on strong "hors période d'essai" at bounding box center [501, 309] width 89 height 11
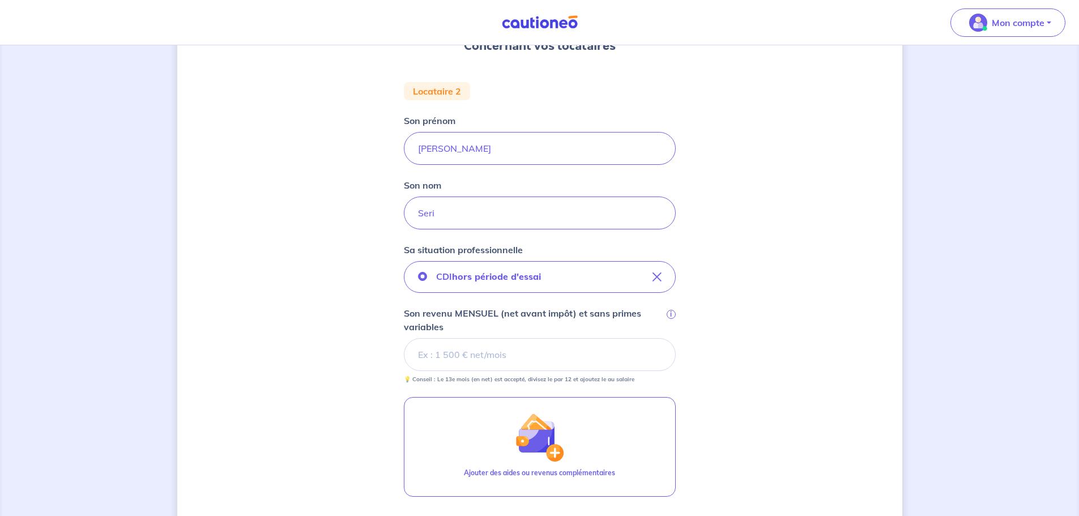
scroll to position [284, 0]
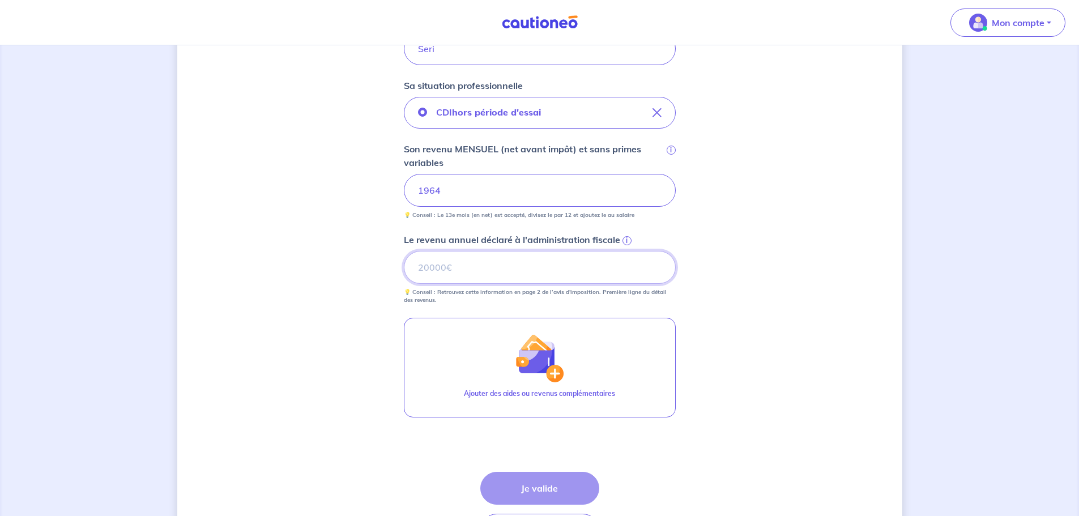
click at [474, 263] on input "Le revenu annuel déclaré à l'administration fiscale i" at bounding box center [540, 267] width 272 height 33
click at [536, 486] on div "Étape Précédente Précédent Je valide Je valide" at bounding box center [539, 509] width 119 height 75
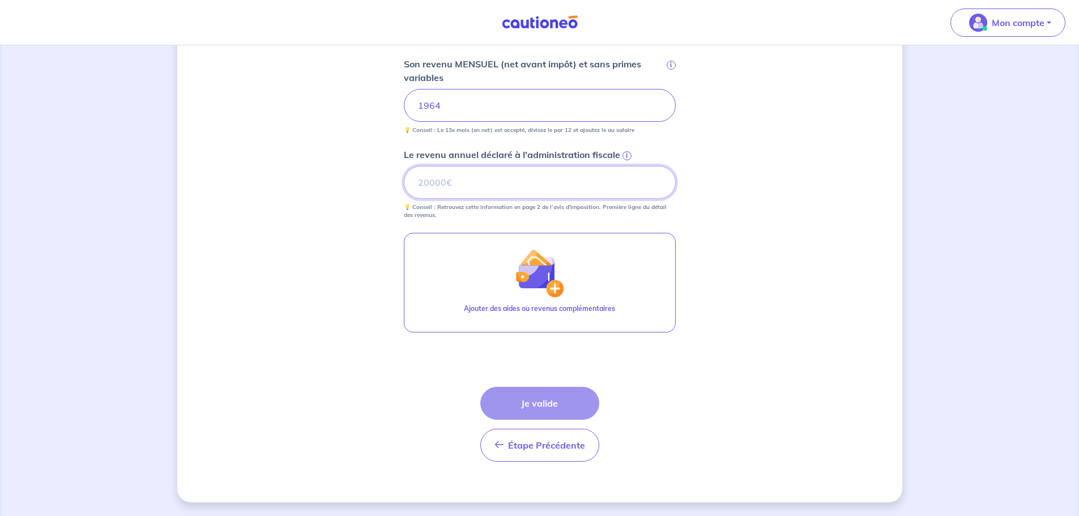
click at [537, 195] on input "Le revenu annuel déclaré à l'administration fiscale i" at bounding box center [540, 182] width 272 height 33
type input "0"
click at [521, 400] on button "Je valide" at bounding box center [539, 403] width 119 height 33
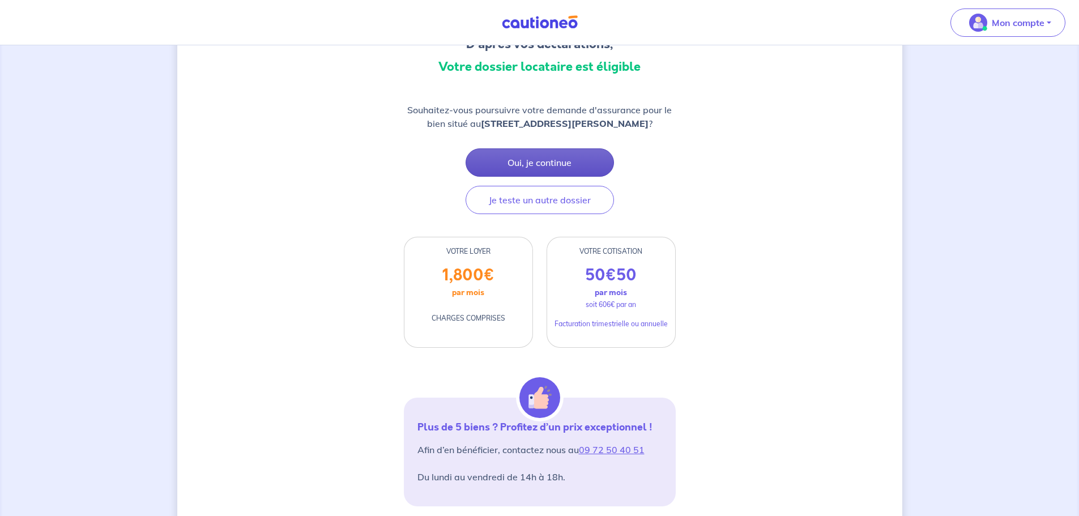
scroll to position [121, 0]
click at [580, 175] on button "Oui, je continue" at bounding box center [540, 163] width 148 height 28
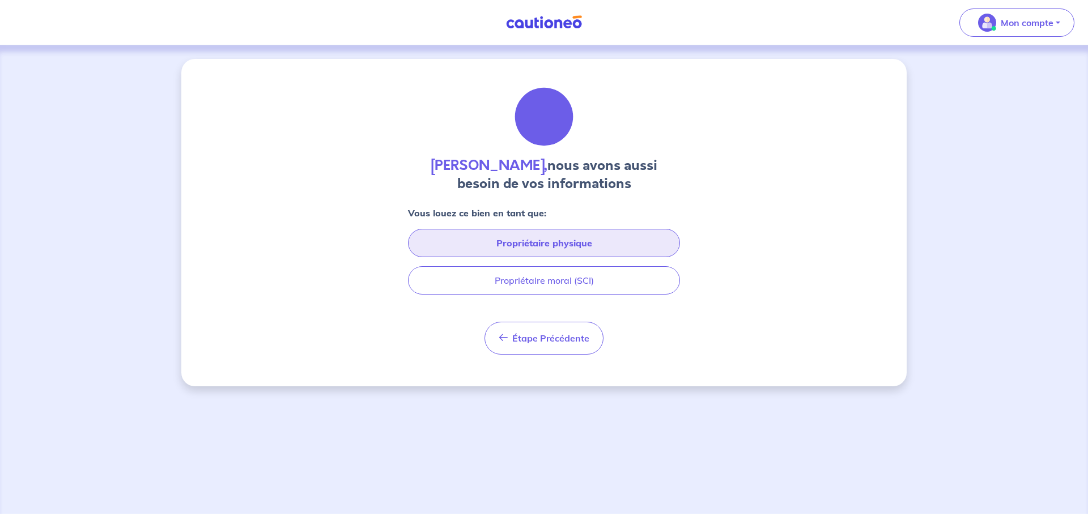
click at [614, 231] on button "Propriétaire physique" at bounding box center [544, 243] width 272 height 28
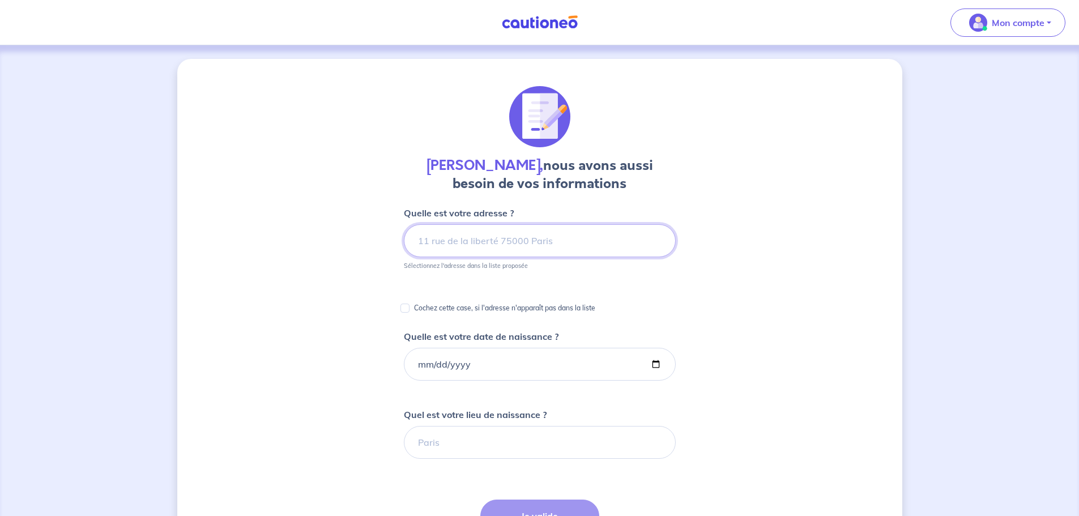
click at [548, 242] on input at bounding box center [540, 240] width 272 height 33
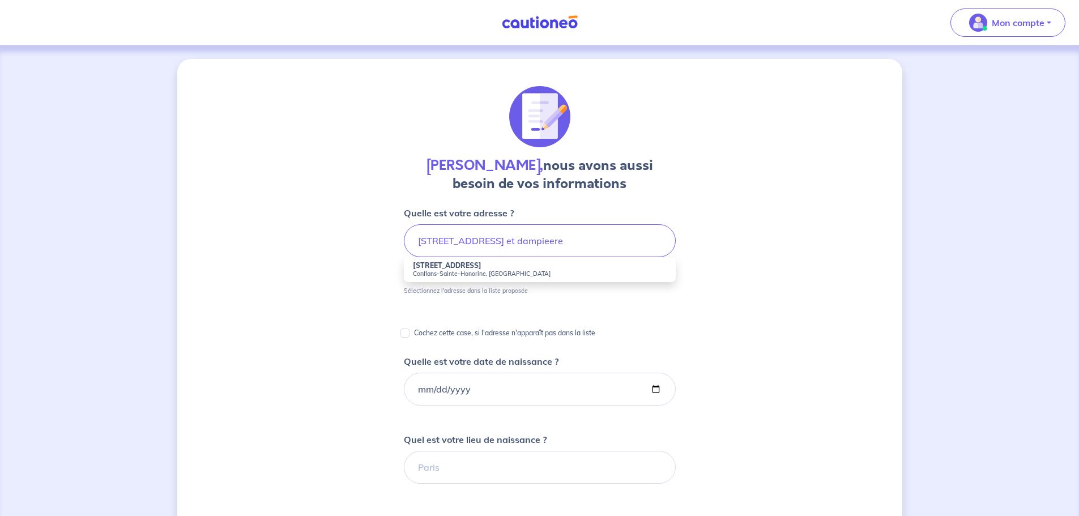
click at [518, 269] on li "[STREET_ADDRESS]" at bounding box center [540, 269] width 272 height 25
type input "[STREET_ADDRESS]"
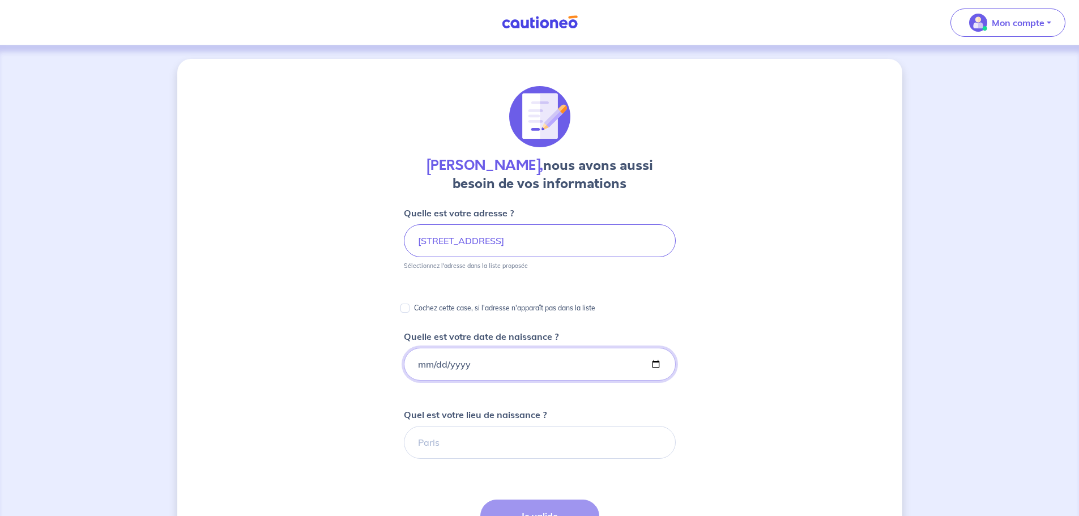
click at [446, 373] on input "Quelle est votre date de naissance ?" at bounding box center [540, 364] width 272 height 33
type input "[DATE]"
click at [508, 440] on input "Quel est votre lieu de naissance ?" at bounding box center [540, 442] width 272 height 33
type input "[GEOGRAPHIC_DATA]"
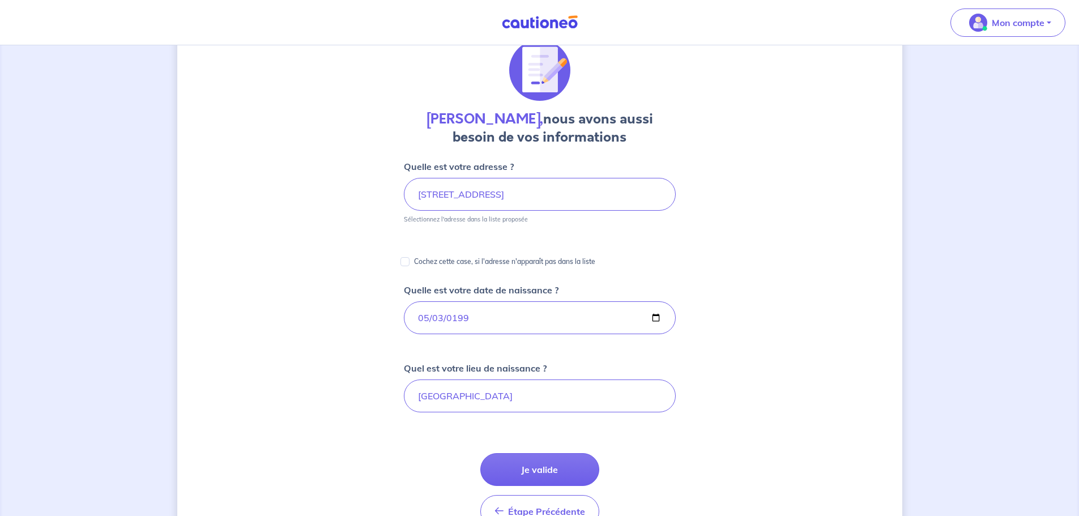
scroll to position [47, 0]
click at [558, 458] on button "Je valide" at bounding box center [539, 469] width 119 height 33
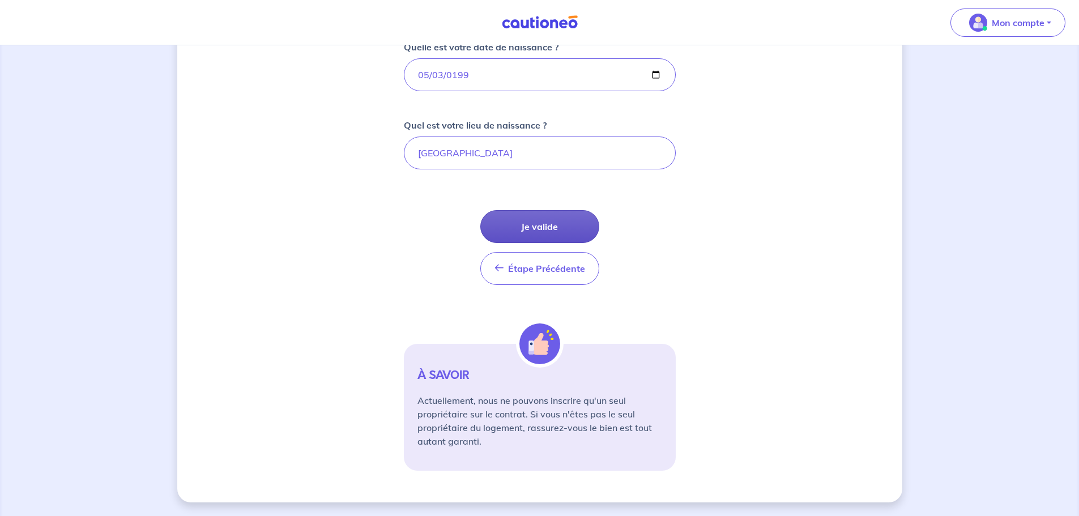
scroll to position [138, 0]
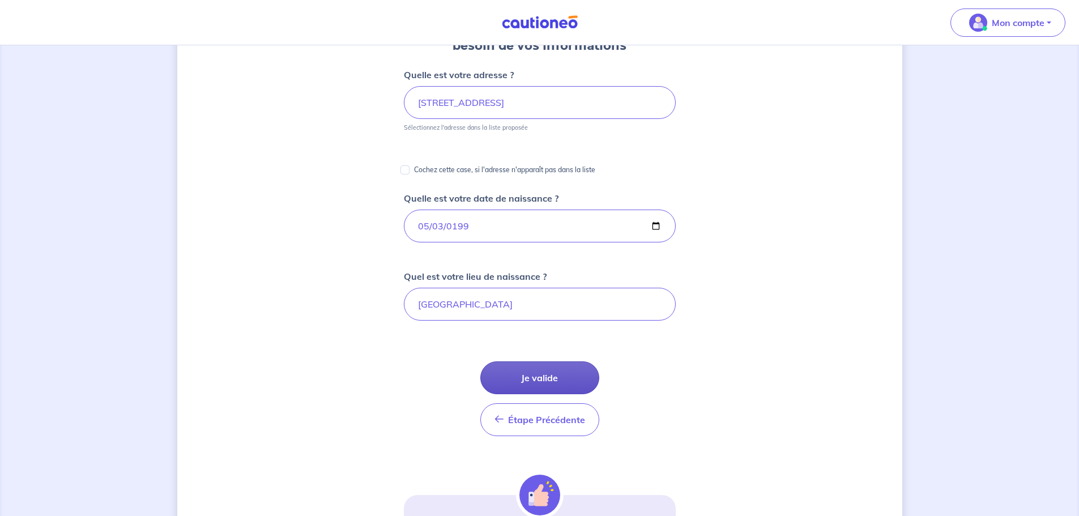
click at [546, 372] on button "Je valide" at bounding box center [539, 377] width 119 height 33
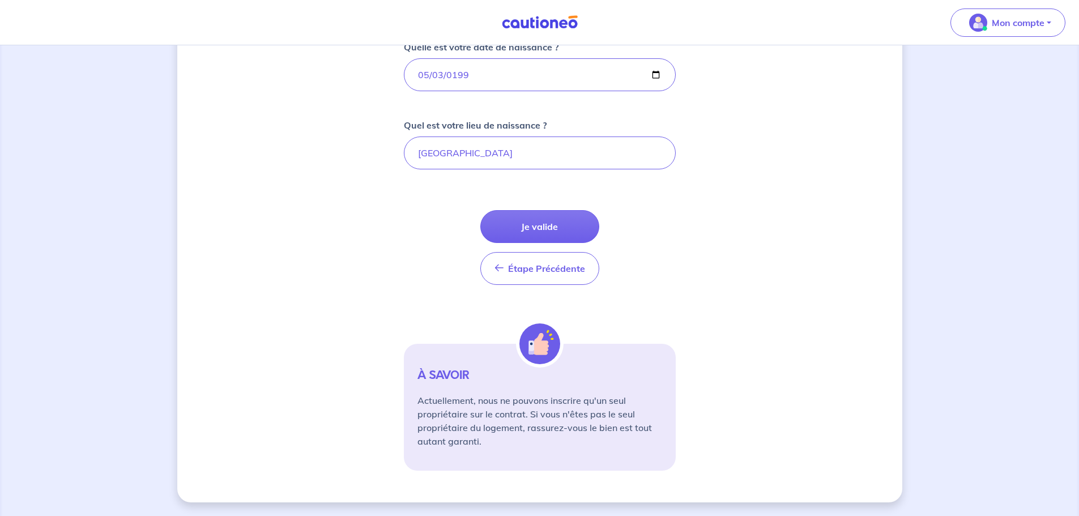
scroll to position [0, 0]
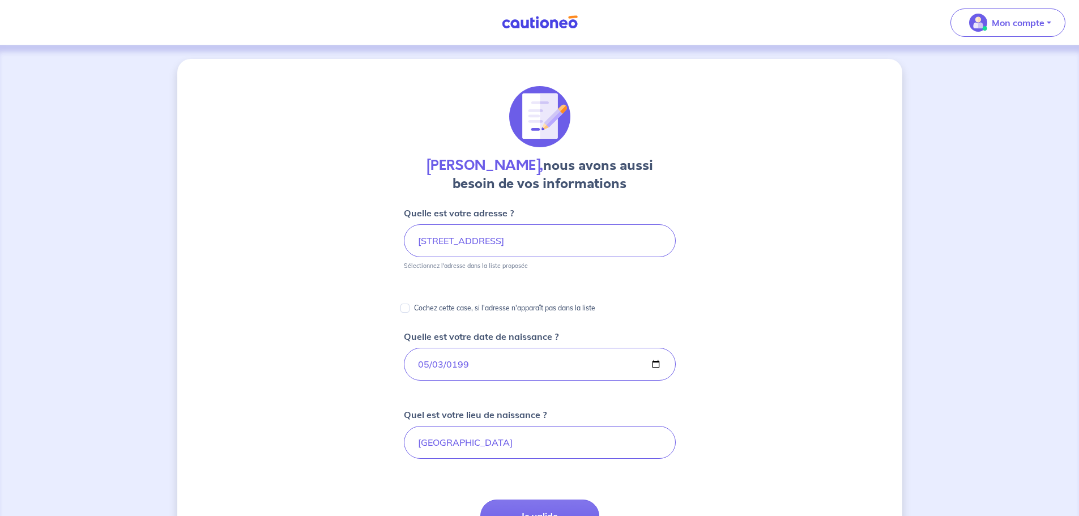
click at [542, 182] on h4 "[PERSON_NAME], nous avons aussi besoin de vos informations" at bounding box center [540, 174] width 272 height 36
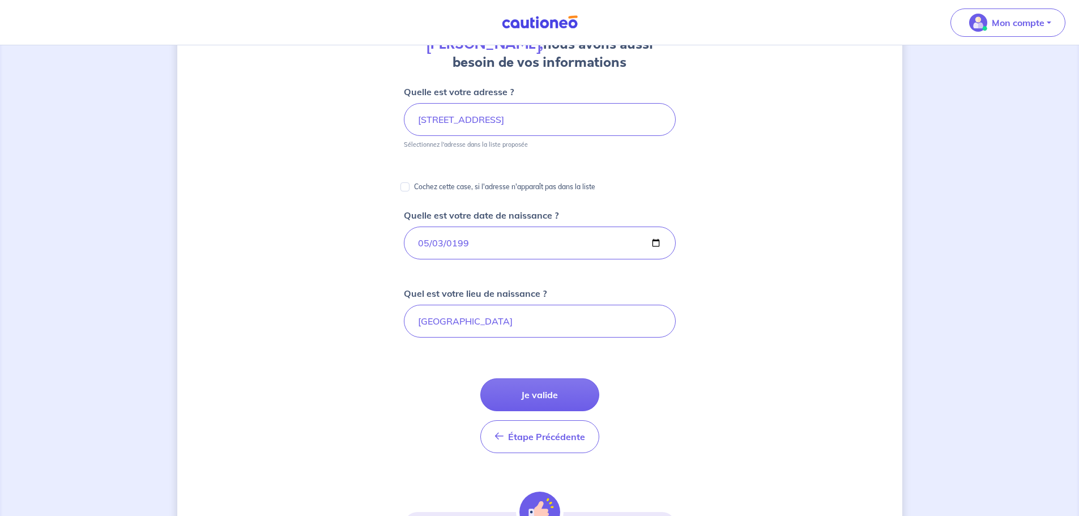
scroll to position [125, 0]
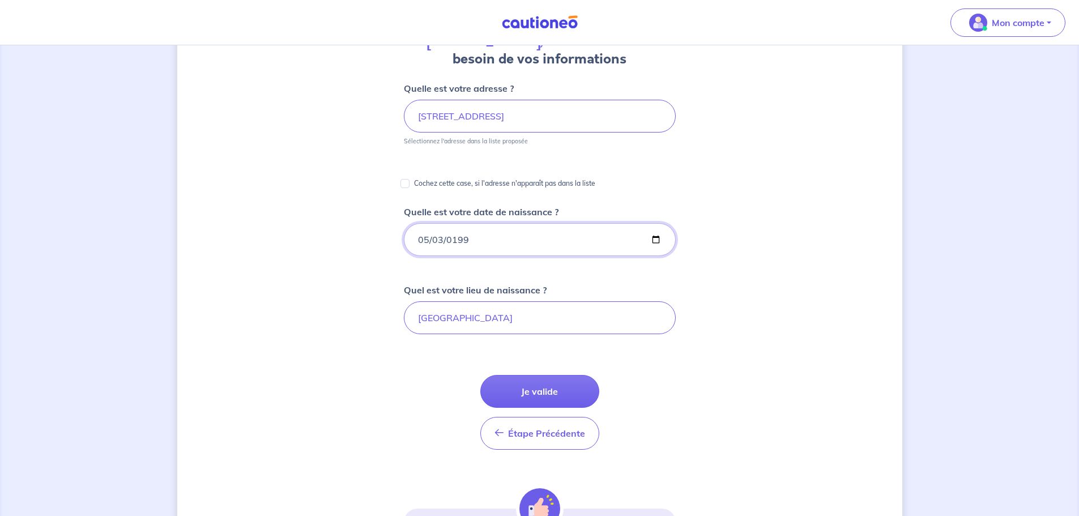
click at [507, 235] on input "[DATE]" at bounding box center [540, 239] width 272 height 33
click at [358, 270] on div "[PERSON_NAME], nous avons aussi besoin de vos informations Quelle est votre adr…" at bounding box center [539, 300] width 725 height 733
click at [658, 240] on input "[DATE]" at bounding box center [540, 239] width 272 height 33
type input "[DATE]"
click at [564, 393] on button "Je valide" at bounding box center [539, 391] width 119 height 33
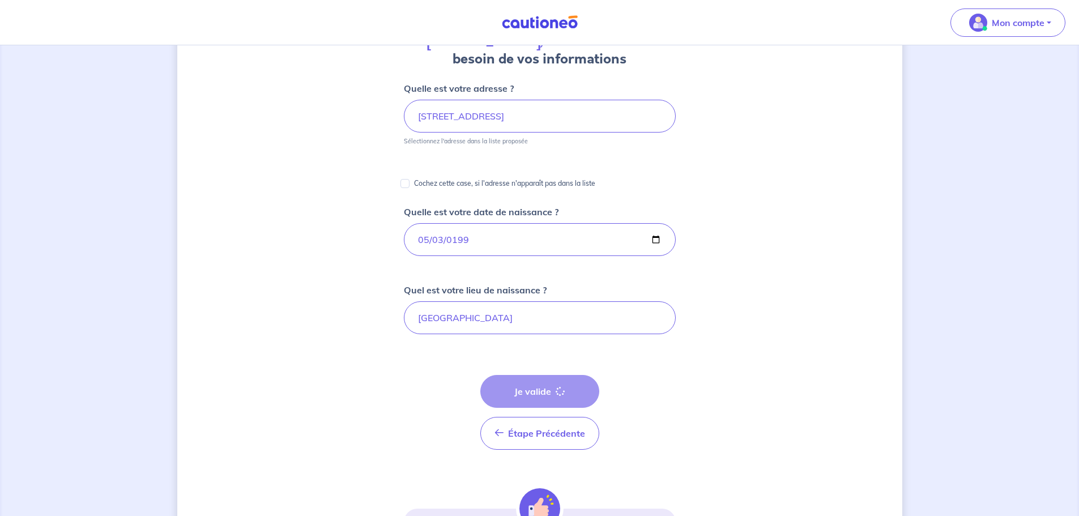
scroll to position [290, 0]
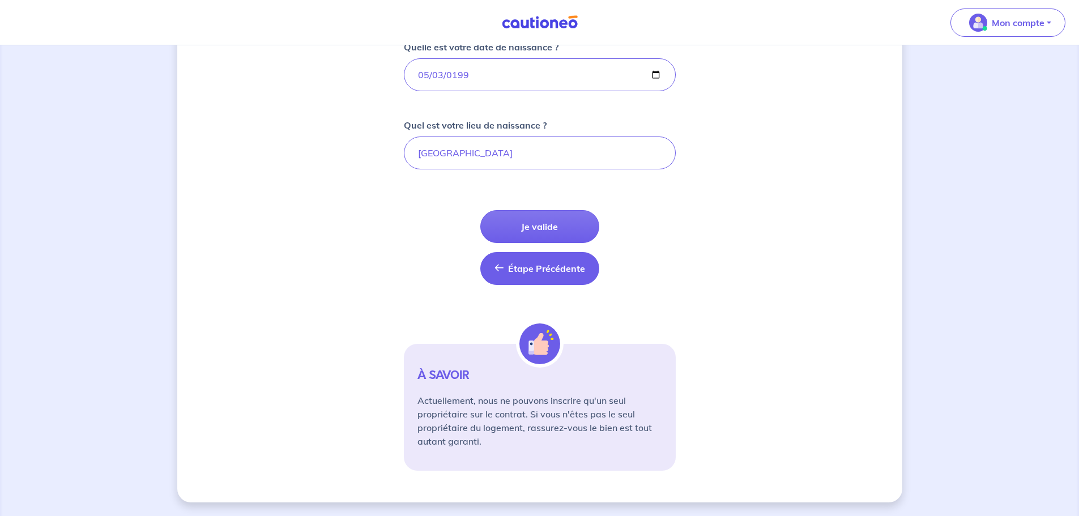
click at [580, 266] on span "Étape Précédente" at bounding box center [546, 268] width 77 height 11
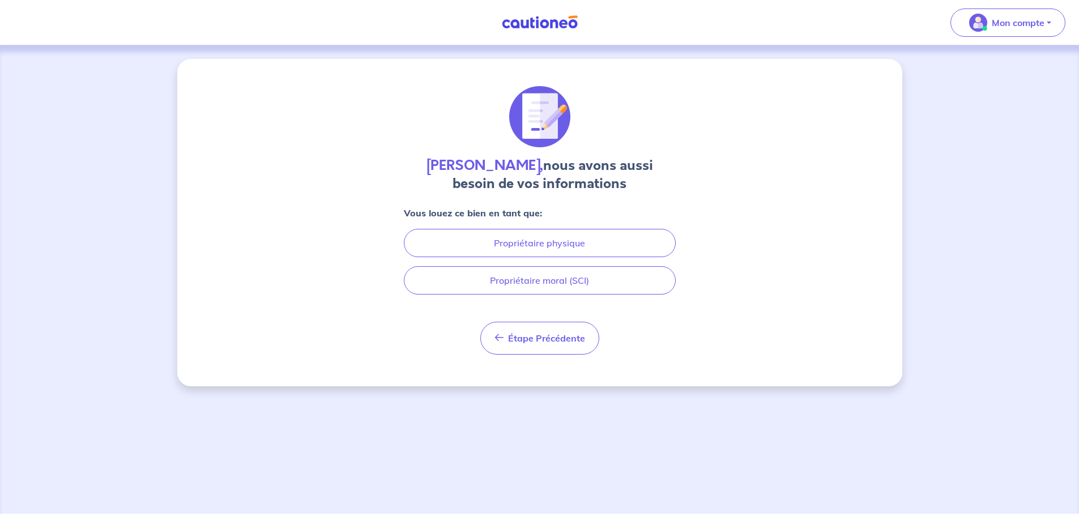
scroll to position [0, 0]
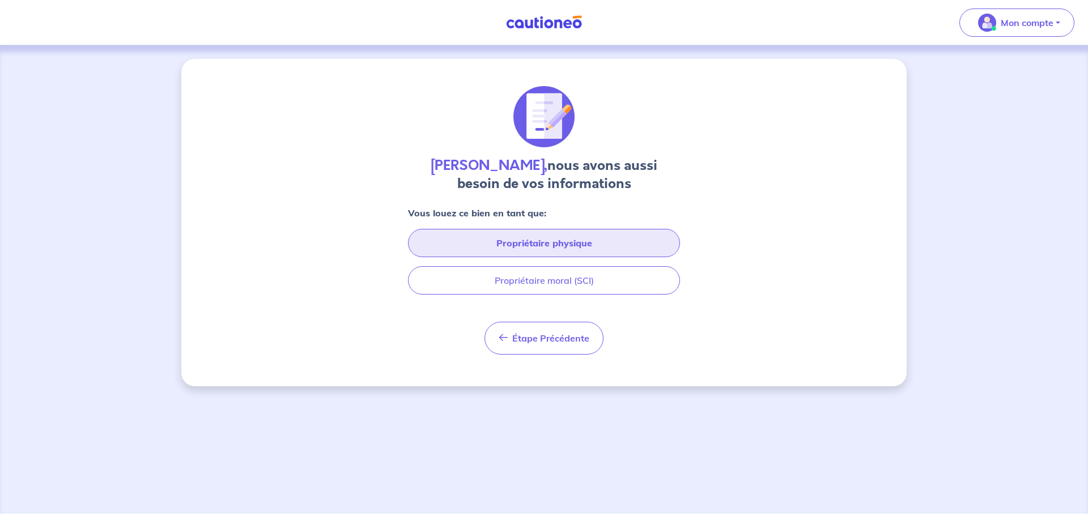
click at [588, 244] on button "Propriétaire physique" at bounding box center [544, 243] width 272 height 28
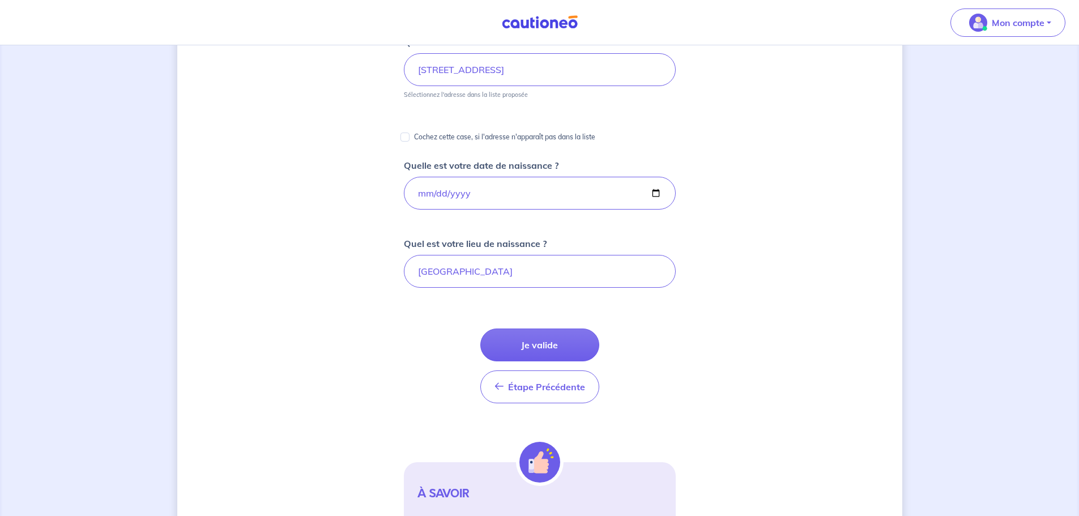
click at [567, 327] on form "Quelle est votre adresse ? [STREET_ADDRESS][PERSON_NAME] Sélectionnez l'adresse…" at bounding box center [540, 312] width 272 height 554
click at [563, 343] on button "Je valide" at bounding box center [539, 345] width 119 height 33
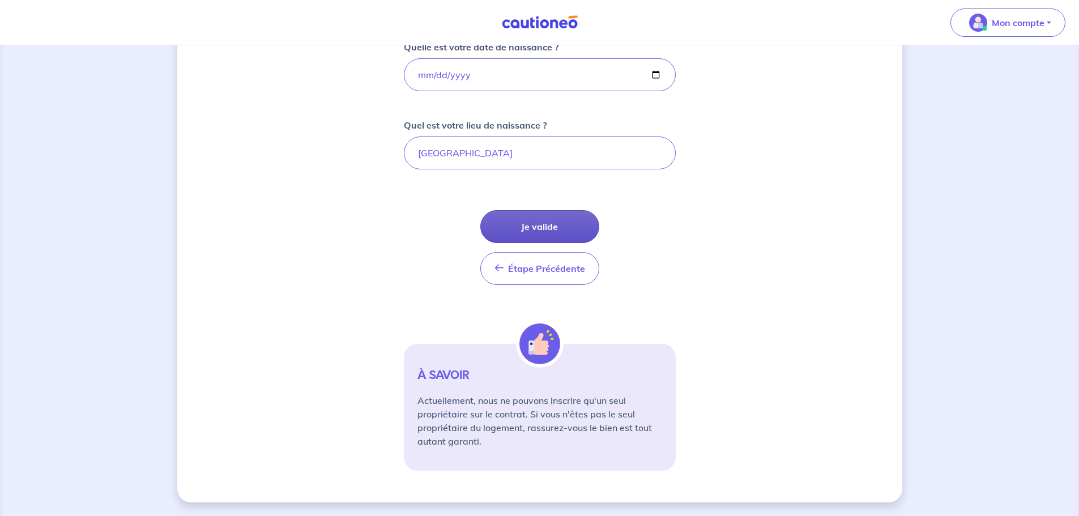
click at [556, 214] on button "Je valide" at bounding box center [539, 226] width 119 height 33
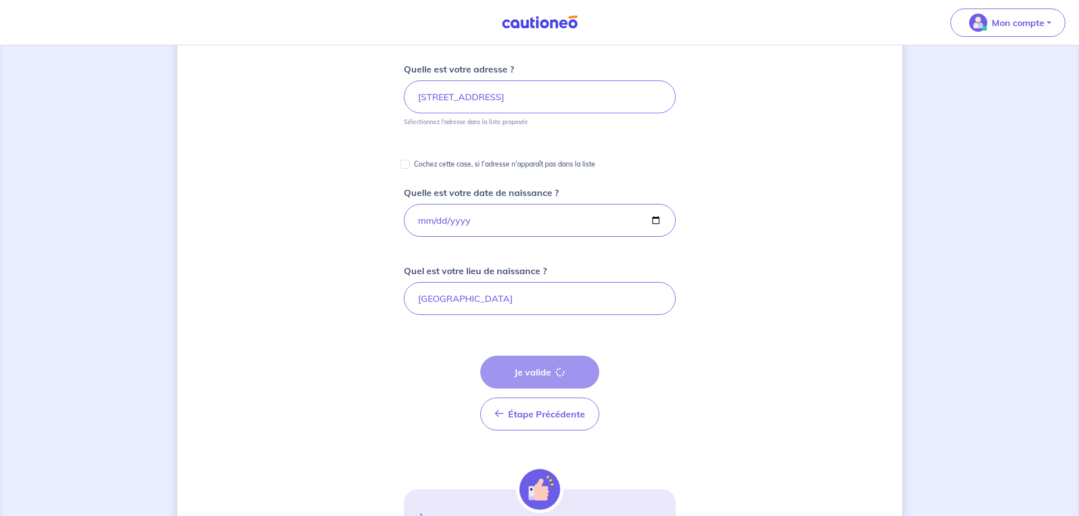
scroll to position [0, 0]
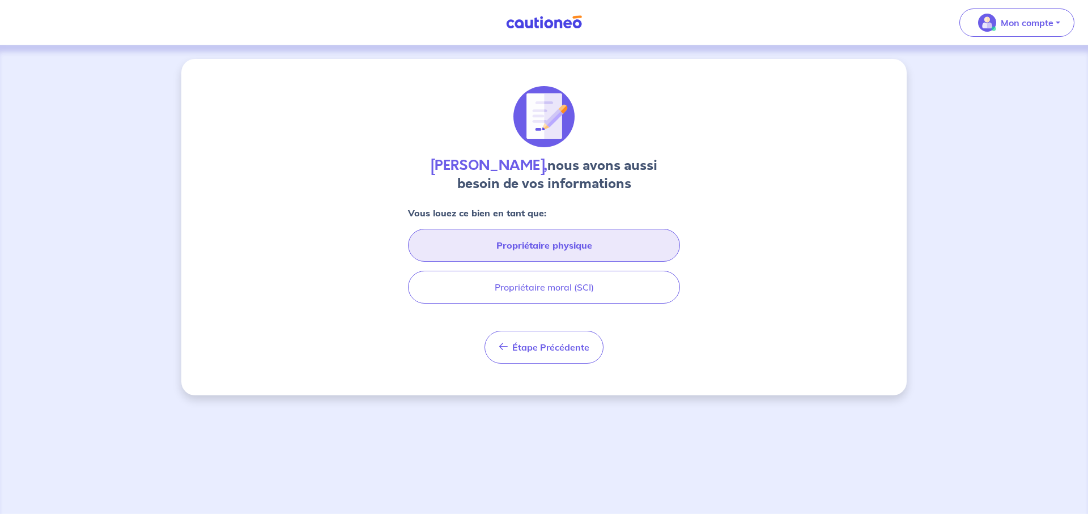
click at [588, 245] on button "Propriétaire physique" at bounding box center [544, 245] width 272 height 33
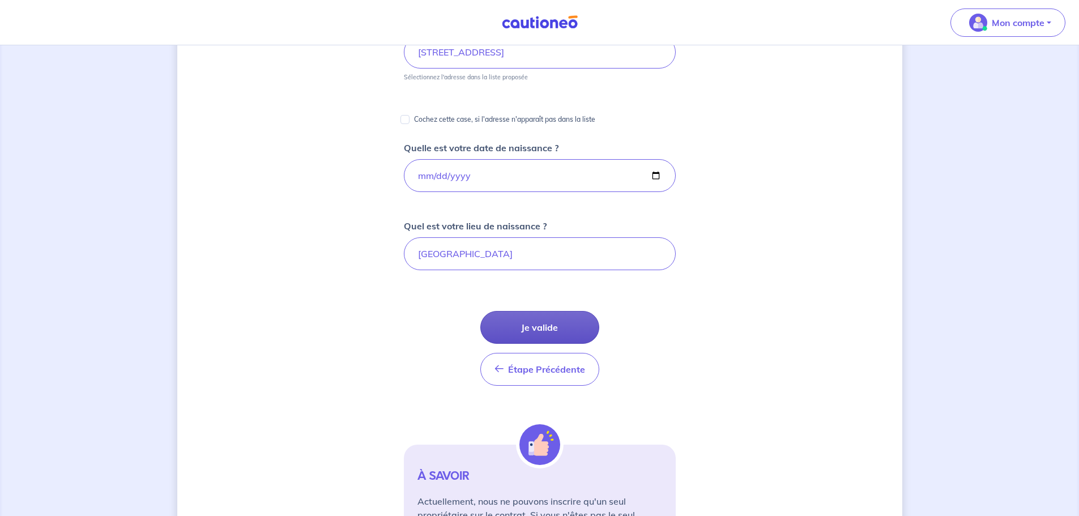
click at [559, 325] on button "Je valide" at bounding box center [539, 327] width 119 height 33
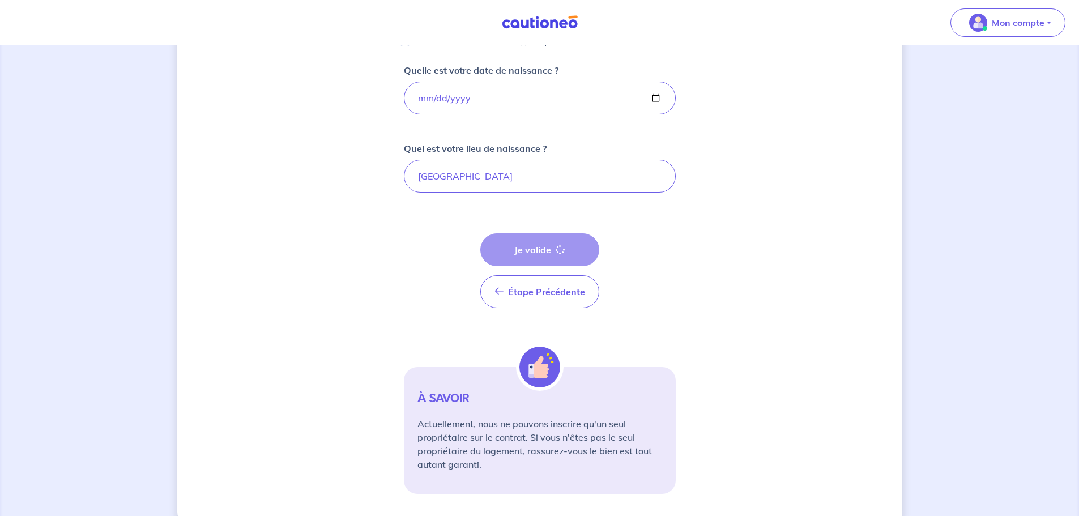
scroll to position [267, 0]
click at [566, 256] on button "Je valide" at bounding box center [539, 248] width 119 height 33
click at [544, 252] on button "Je valide" at bounding box center [539, 248] width 119 height 33
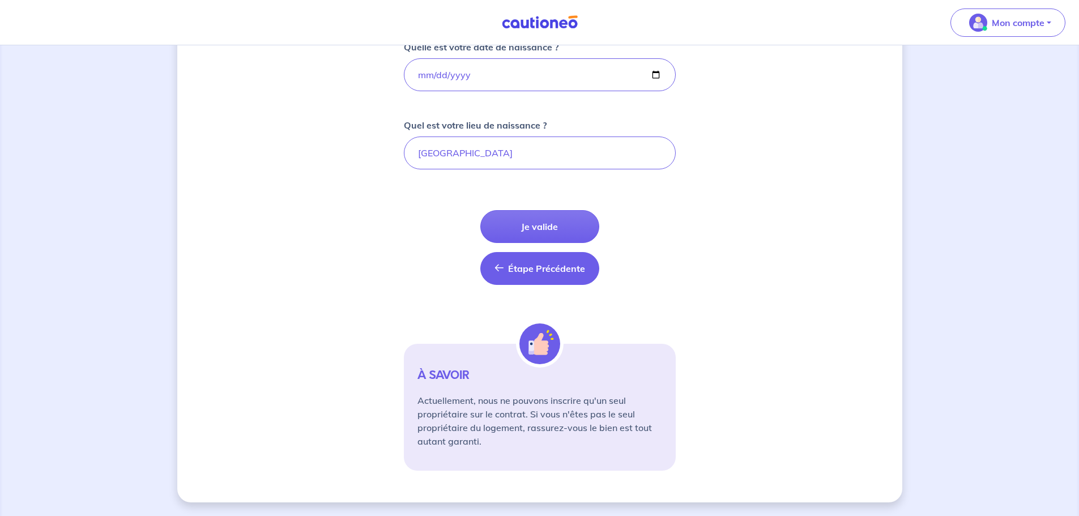
click at [520, 268] on span "Étape Précédente" at bounding box center [546, 268] width 77 height 11
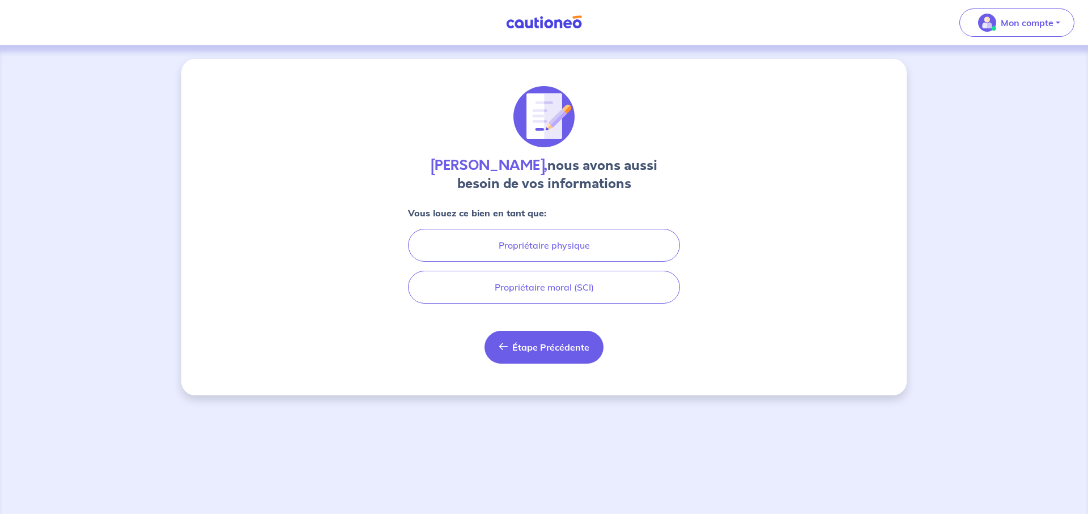
click at [531, 346] on span "Étape Précédente" at bounding box center [550, 347] width 77 height 11
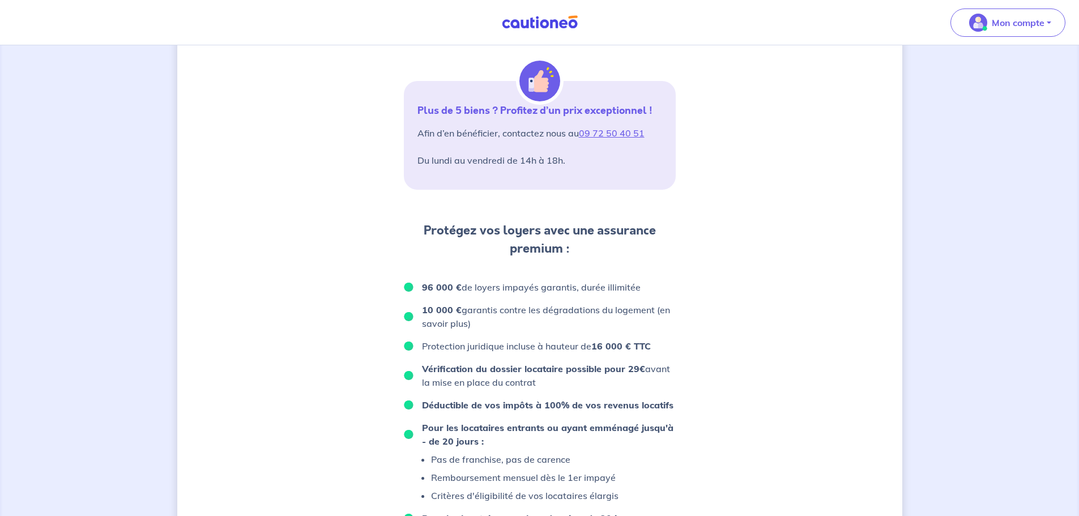
scroll to position [684, 0]
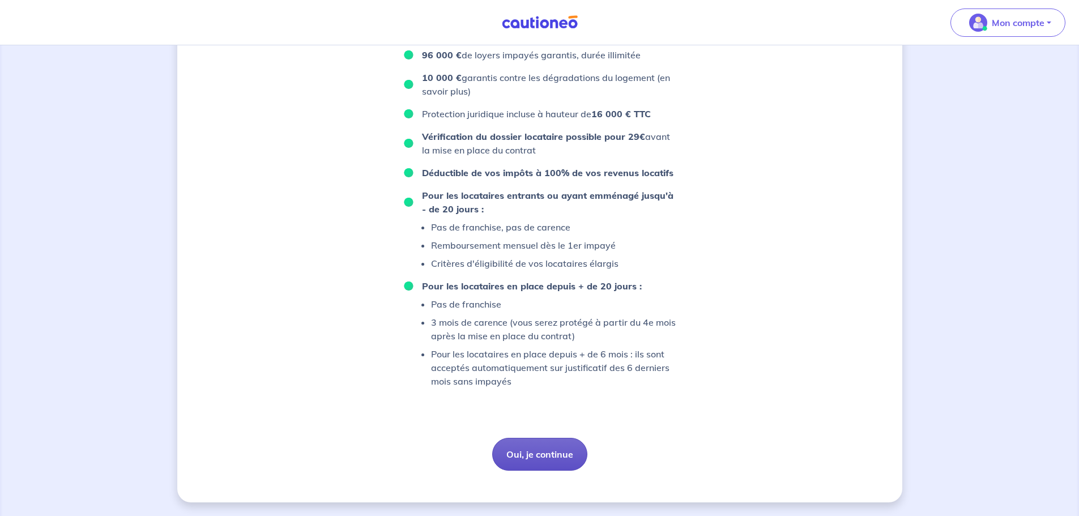
click at [530, 446] on button "Oui, je continue" at bounding box center [539, 454] width 95 height 33
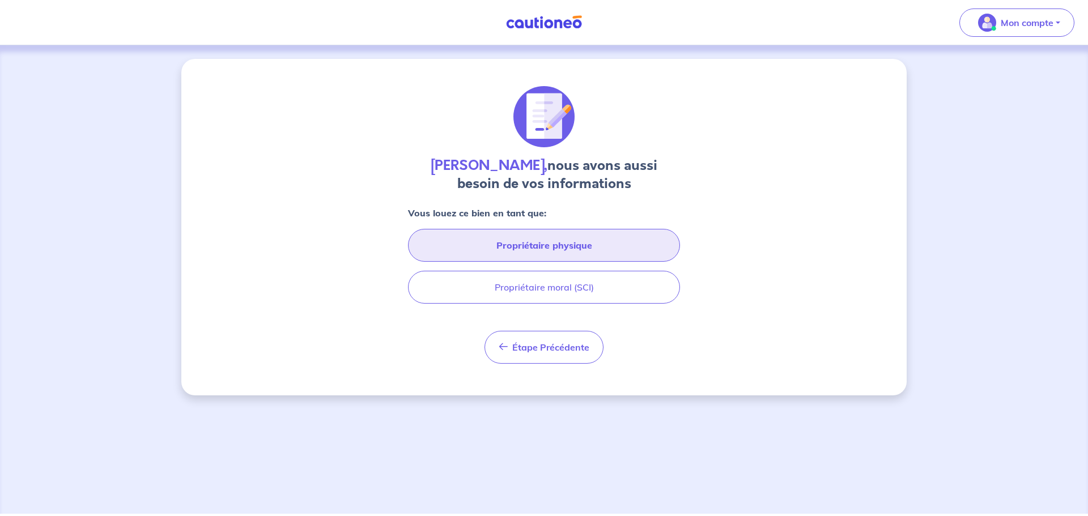
click at [554, 242] on button "Propriétaire physique" at bounding box center [544, 245] width 272 height 33
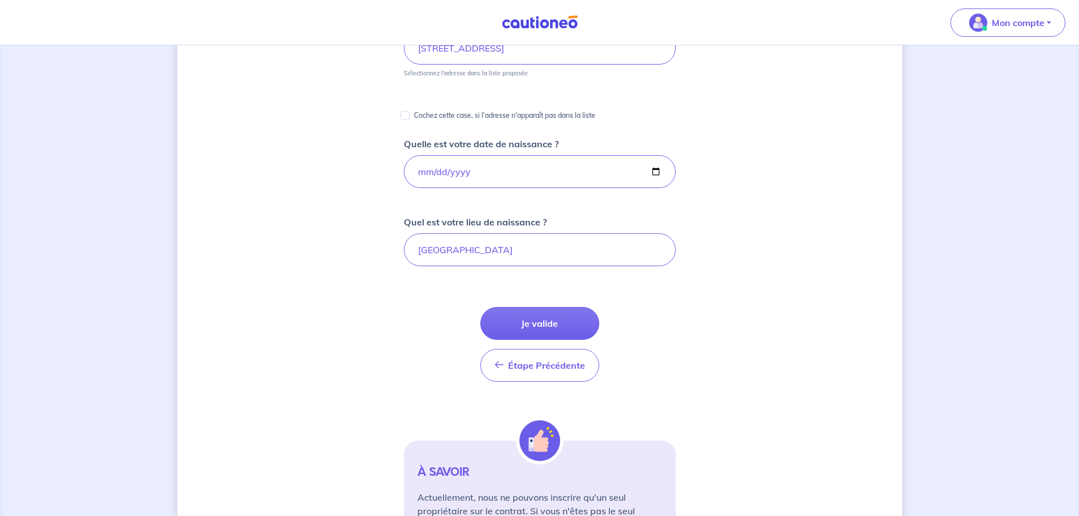
click at [547, 307] on form "Quelle est votre adresse ? [STREET_ADDRESS][PERSON_NAME] Sélectionnez l'adresse…" at bounding box center [540, 291] width 272 height 554
click at [547, 331] on button "Je valide" at bounding box center [539, 323] width 119 height 33
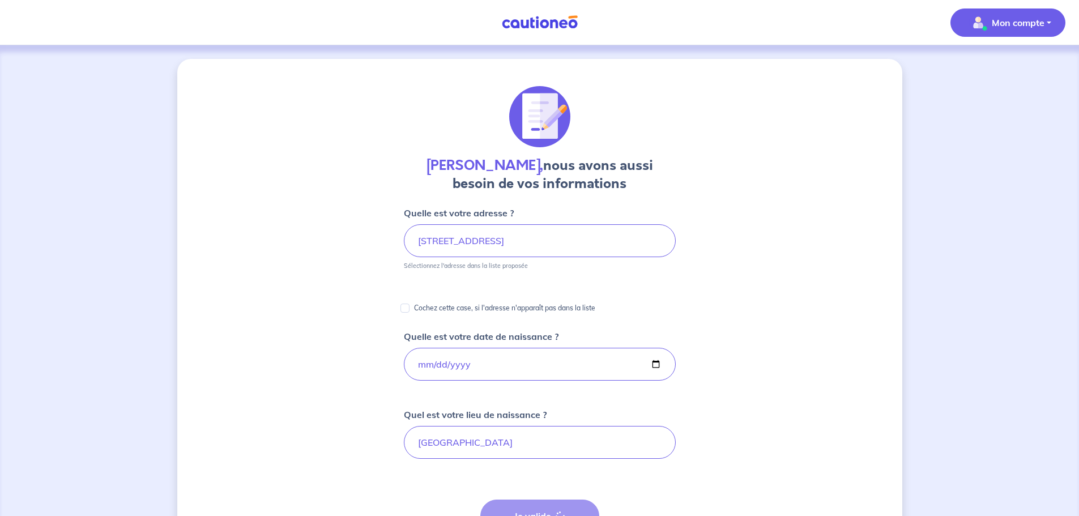
click at [1045, 23] on button "Mon compte" at bounding box center [1008, 22] width 115 height 28
click at [991, 73] on link "Mes informations" at bounding box center [996, 70] width 91 height 18
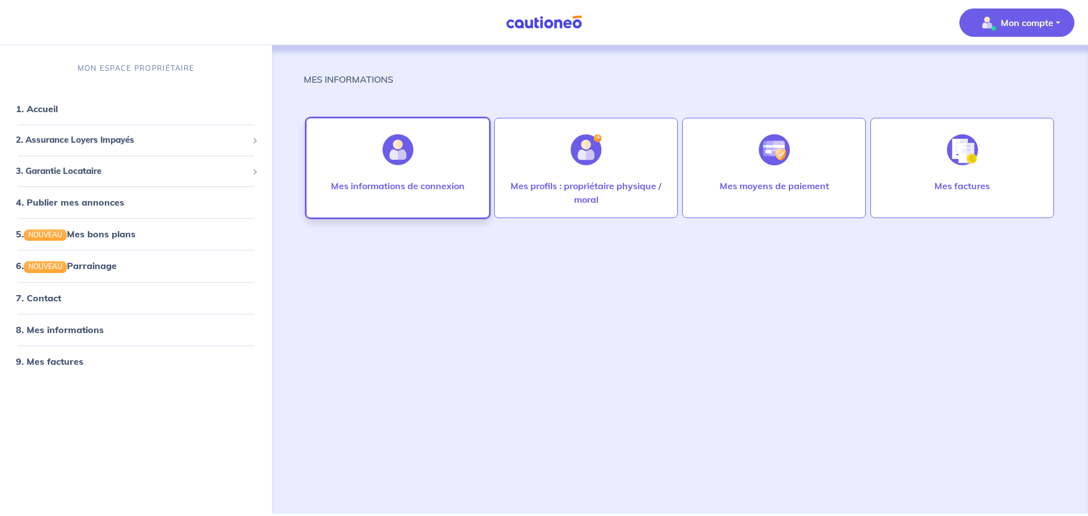
click at [422, 187] on p "Mes informations de connexion" at bounding box center [398, 186] width 134 height 14
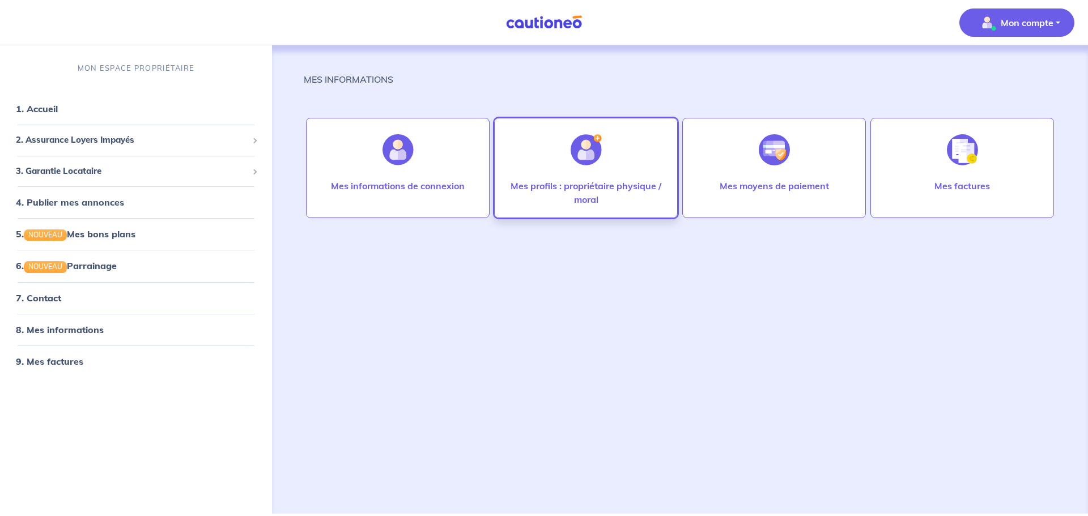
click at [552, 172] on div "Mes profils : propriétaire physique / moral" at bounding box center [586, 168] width 184 height 100
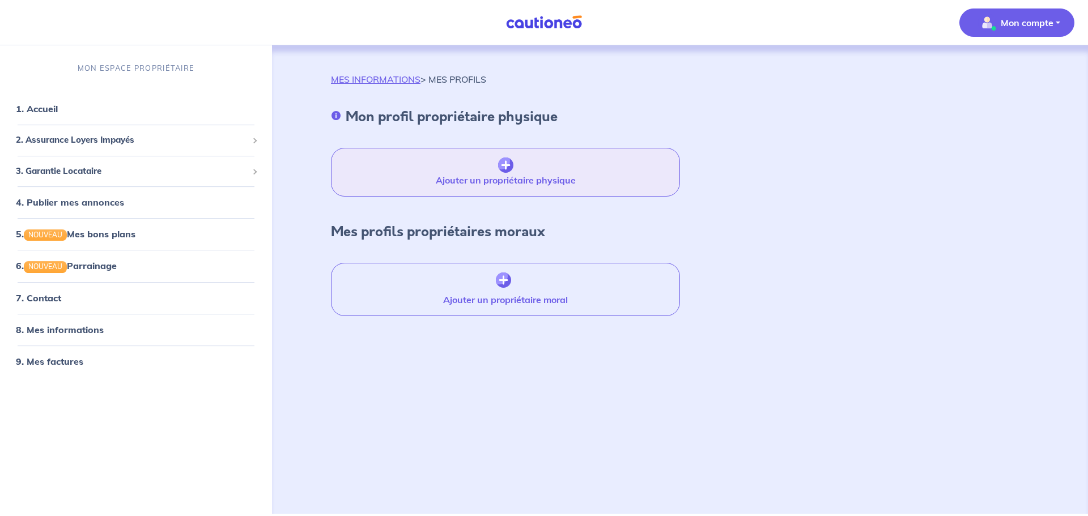
click at [517, 174] on button "Ajouter un propriétaire physique" at bounding box center [505, 172] width 349 height 49
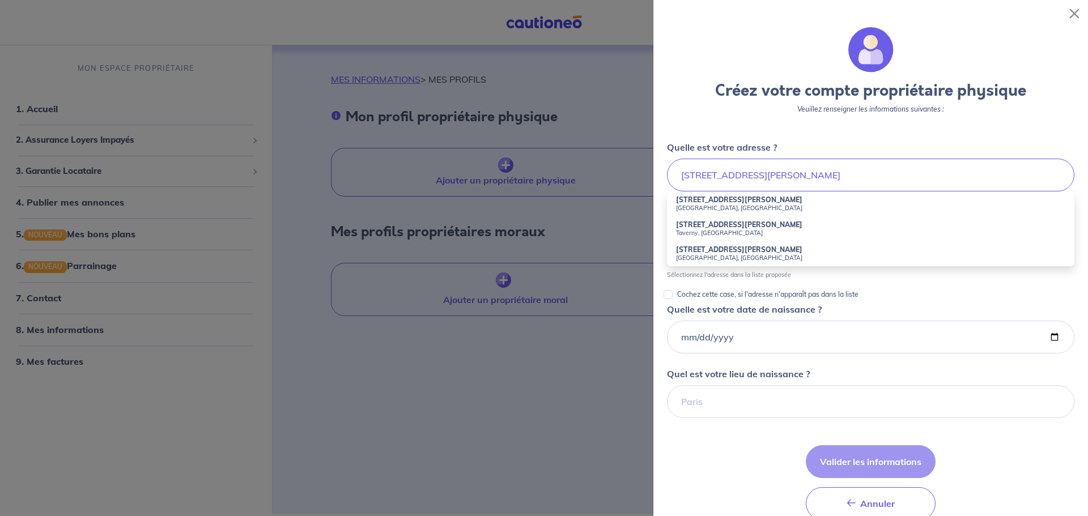
click at [752, 210] on small "[GEOGRAPHIC_DATA], [GEOGRAPHIC_DATA]" at bounding box center [870, 208] width 389 height 8
type input "[STREET_ADDRESS][PERSON_NAME]"
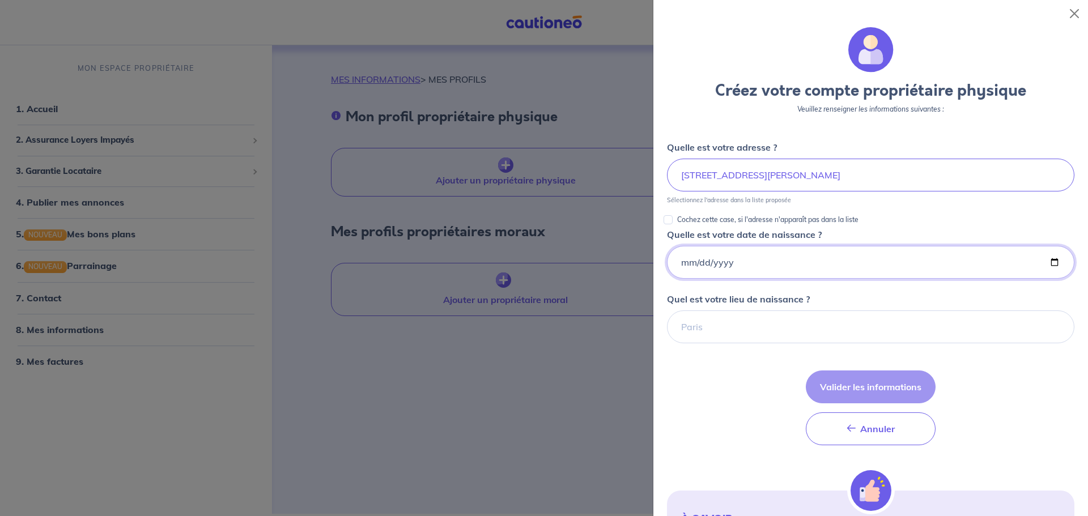
click at [735, 256] on input "Quelle est votre date de naissance ?" at bounding box center [870, 262] width 407 height 33
type input "[DATE]"
click at [721, 331] on input "Quel est votre lieu de naissance ?" at bounding box center [870, 326] width 407 height 33
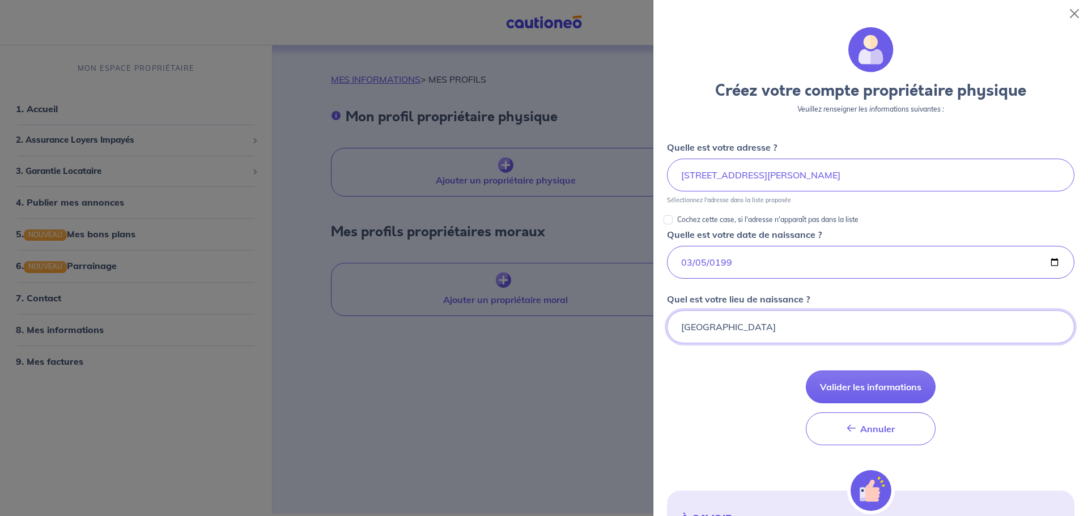
click at [771, 326] on input "[GEOGRAPHIC_DATA]" at bounding box center [870, 326] width 407 height 33
type input "Arabsalim"
click at [869, 386] on button "Valider les informations" at bounding box center [871, 387] width 130 height 33
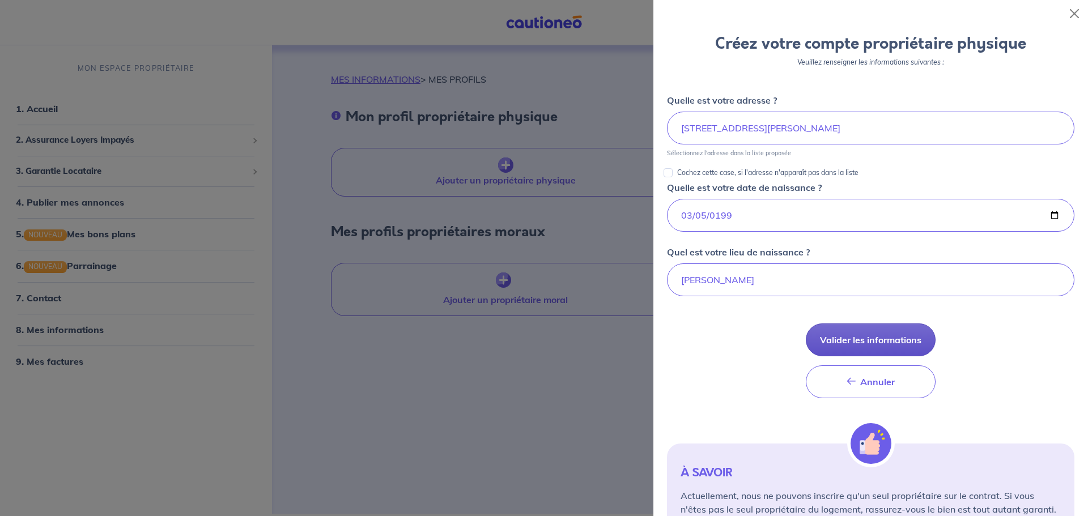
click at [854, 386] on button "Annuler Annuler" at bounding box center [871, 381] width 130 height 33
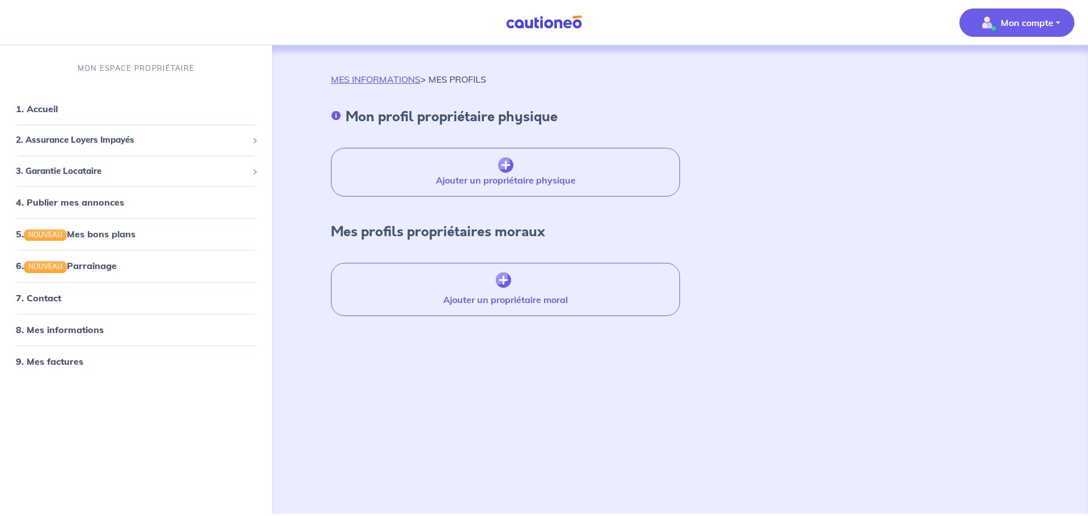
scroll to position [48, 0]
click at [543, 176] on button "Ajouter un propriétaire physique" at bounding box center [505, 172] width 349 height 49
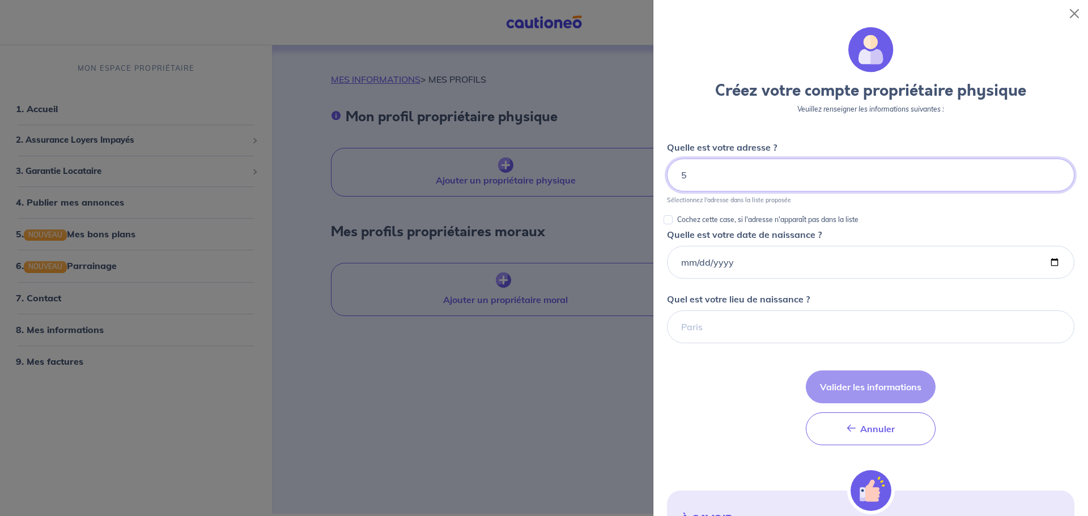
type input "5 r"
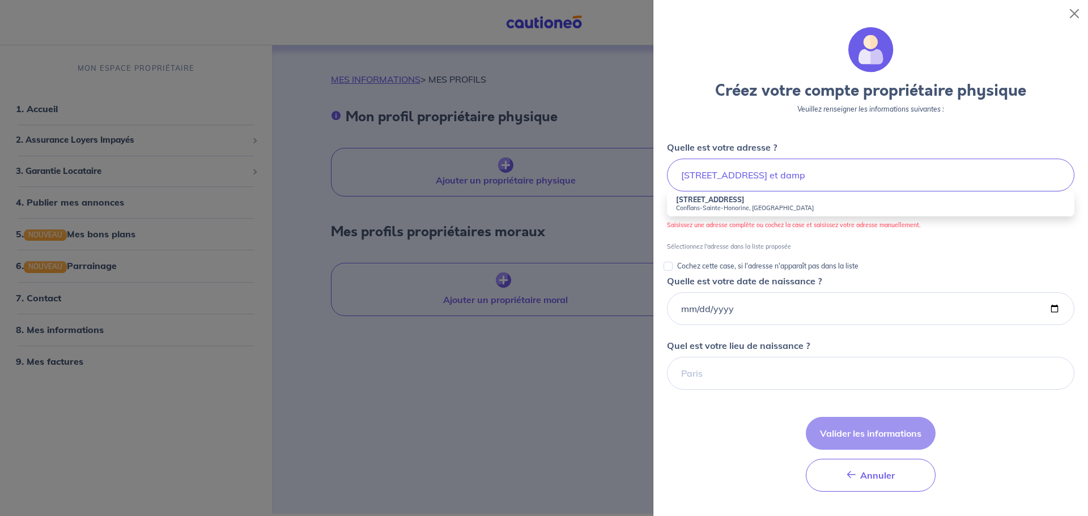
click at [744, 200] on strong "[STREET_ADDRESS]" at bounding box center [710, 199] width 69 height 8
type input "[STREET_ADDRESS]"
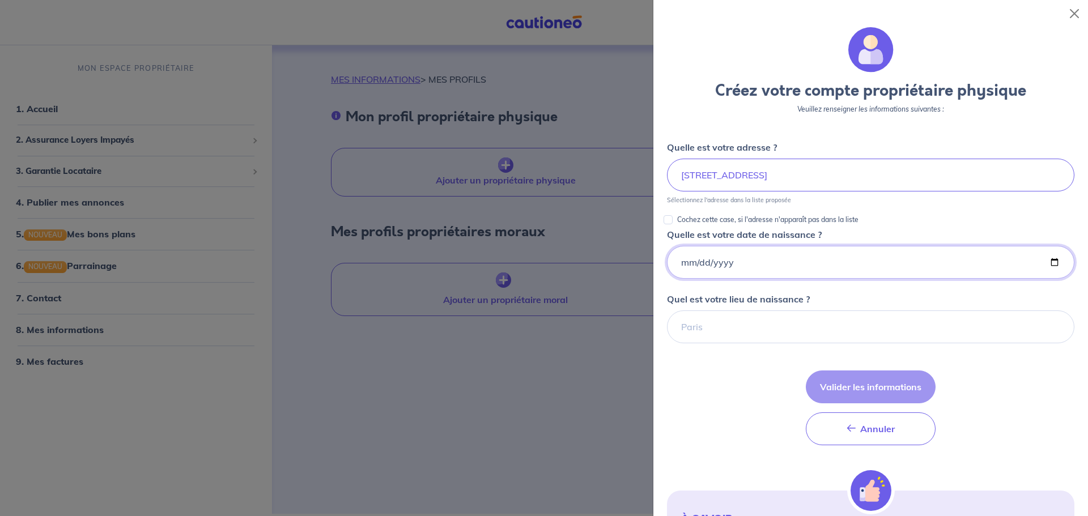
click at [747, 270] on input "Quelle est votre date de naissance ?" at bounding box center [870, 262] width 407 height 33
type input "[DATE]"
click at [738, 327] on input "Quel est votre lieu de naissance ?" at bounding box center [870, 326] width 407 height 33
click at [840, 381] on button "Valider les informations" at bounding box center [871, 387] width 130 height 33
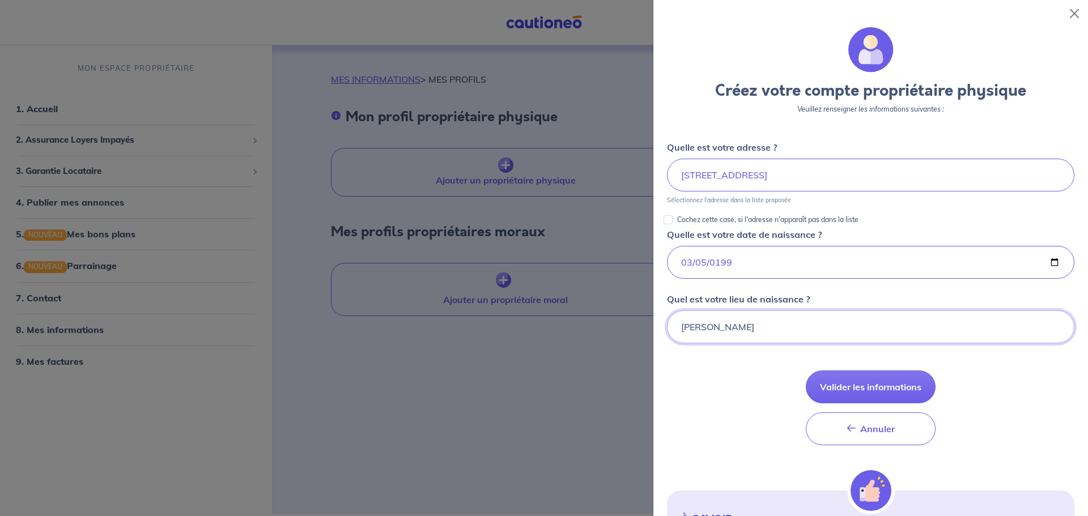
click at [793, 331] on input "Arabsalim" at bounding box center [870, 326] width 407 height 33
click at [845, 378] on button "Valider les informations" at bounding box center [871, 387] width 130 height 33
click at [785, 329] on input "[GEOGRAPHIC_DATA]" at bounding box center [870, 326] width 407 height 33
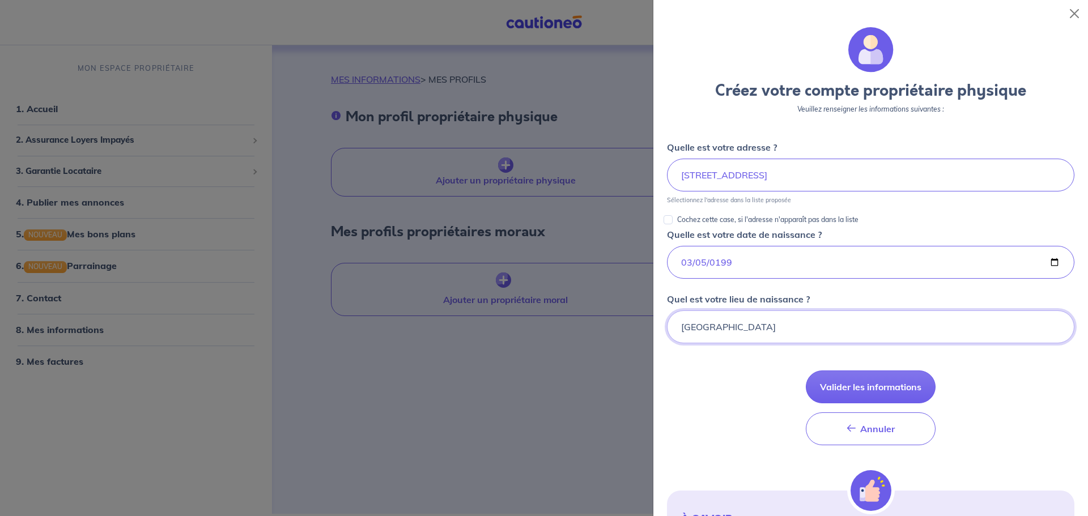
click at [785, 329] on input "[GEOGRAPHIC_DATA]" at bounding box center [870, 326] width 407 height 33
type input "e"
type input "paris"
type input "Arabsalim"
click at [844, 390] on button "Valider les informations" at bounding box center [871, 387] width 130 height 33
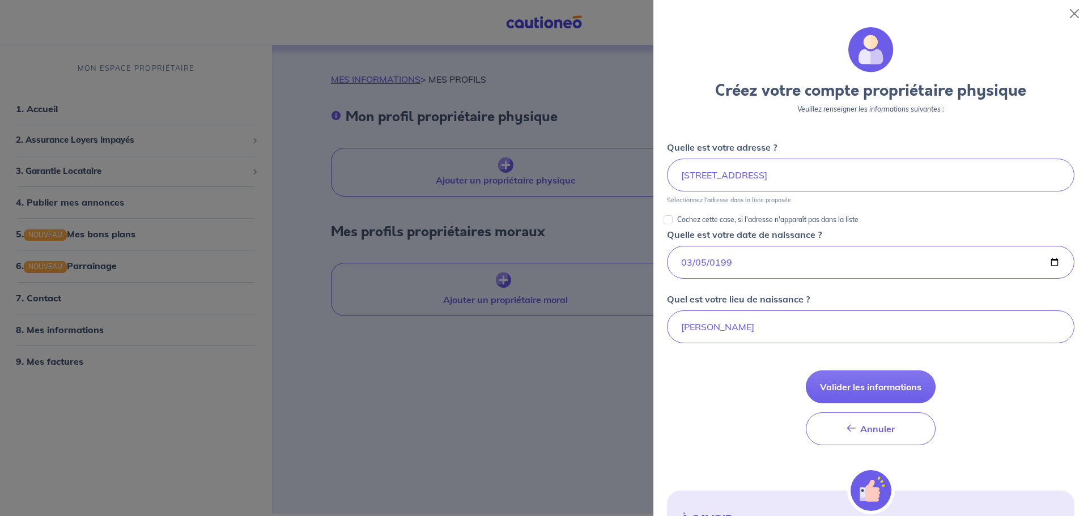
click at [496, 170] on div at bounding box center [544, 258] width 1088 height 516
